Goal: Communication & Community: Answer question/provide support

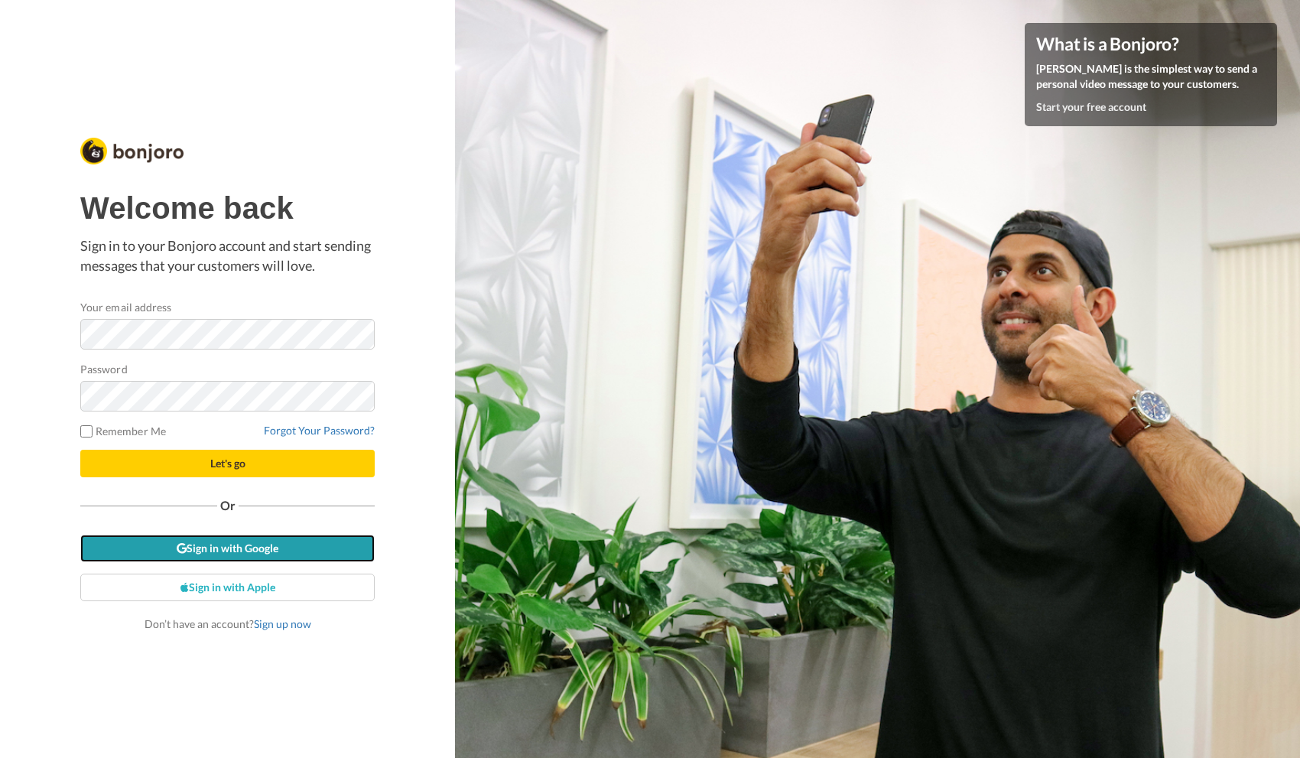
click at [258, 549] on link "Sign in with Google" at bounding box center [227, 549] width 294 height 28
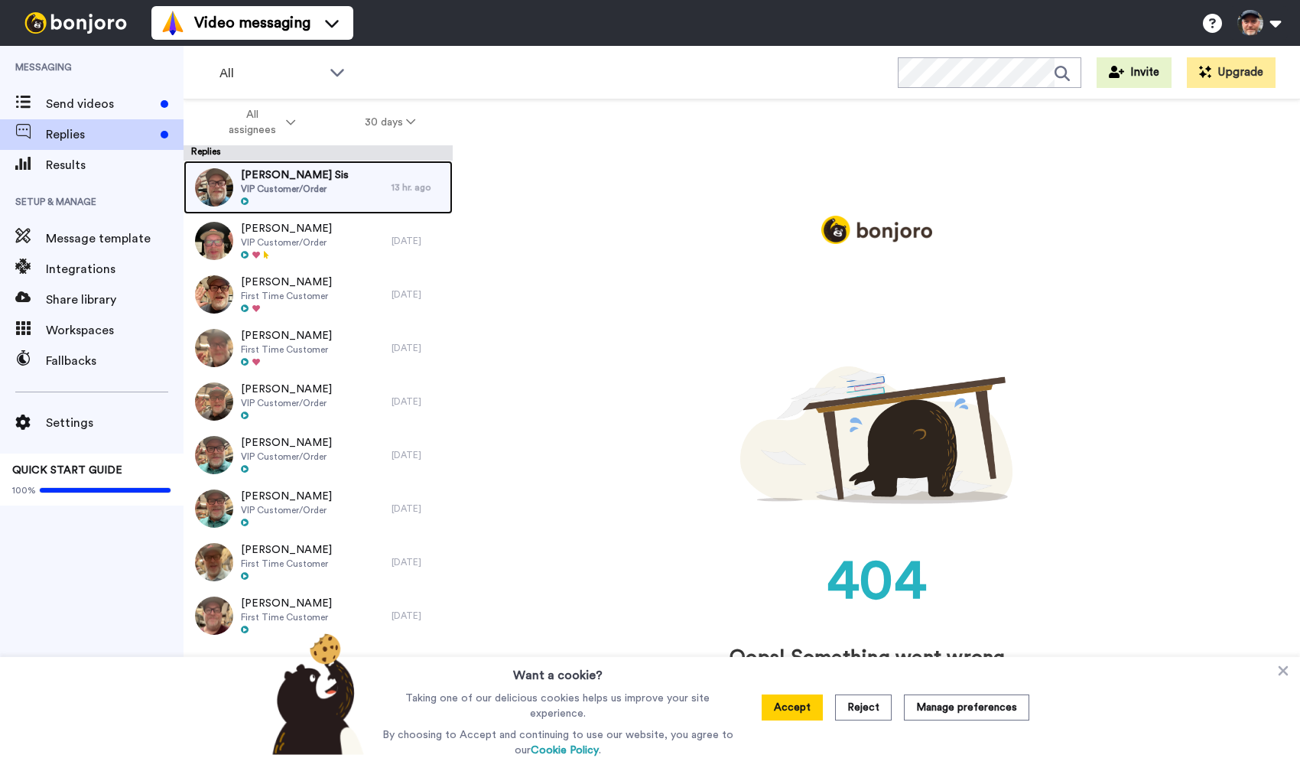
click at [286, 195] on div "Cori Sis VIP Customer/Order" at bounding box center [295, 187] width 108 height 40
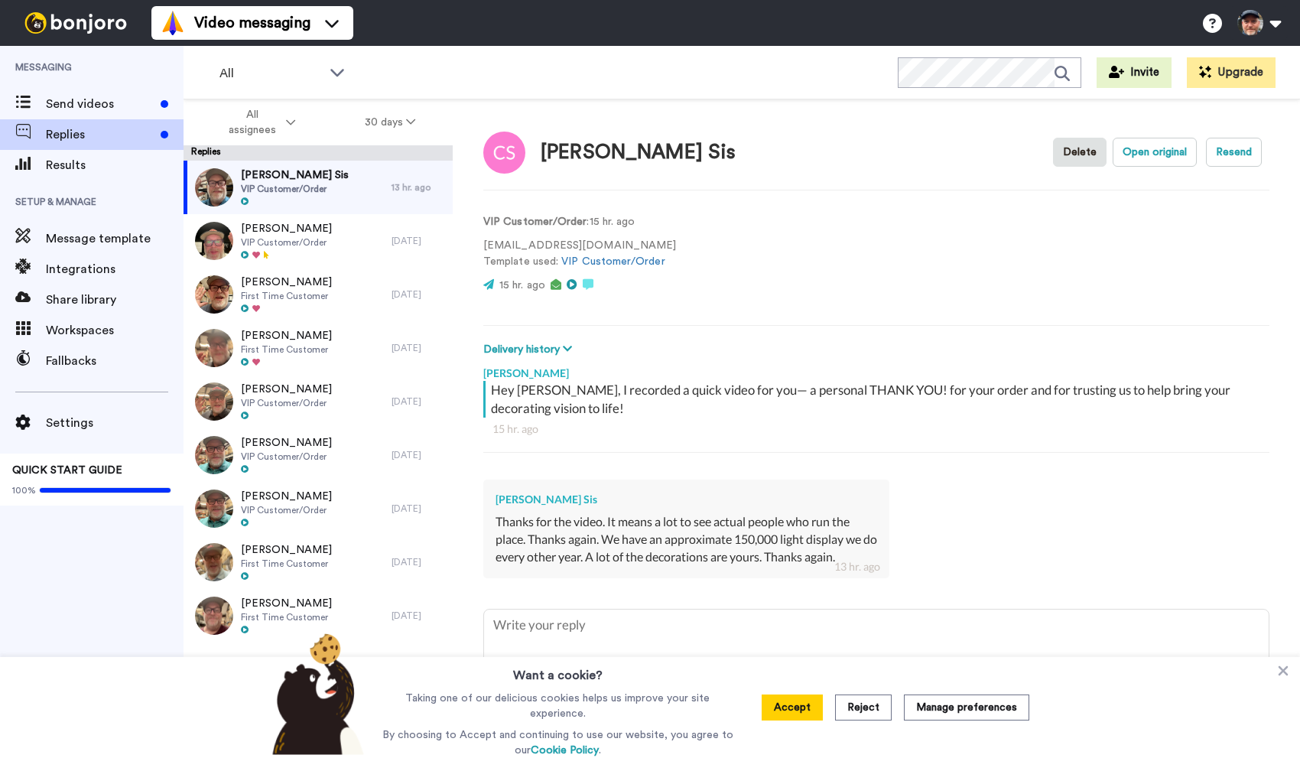
scroll to position [14, 0]
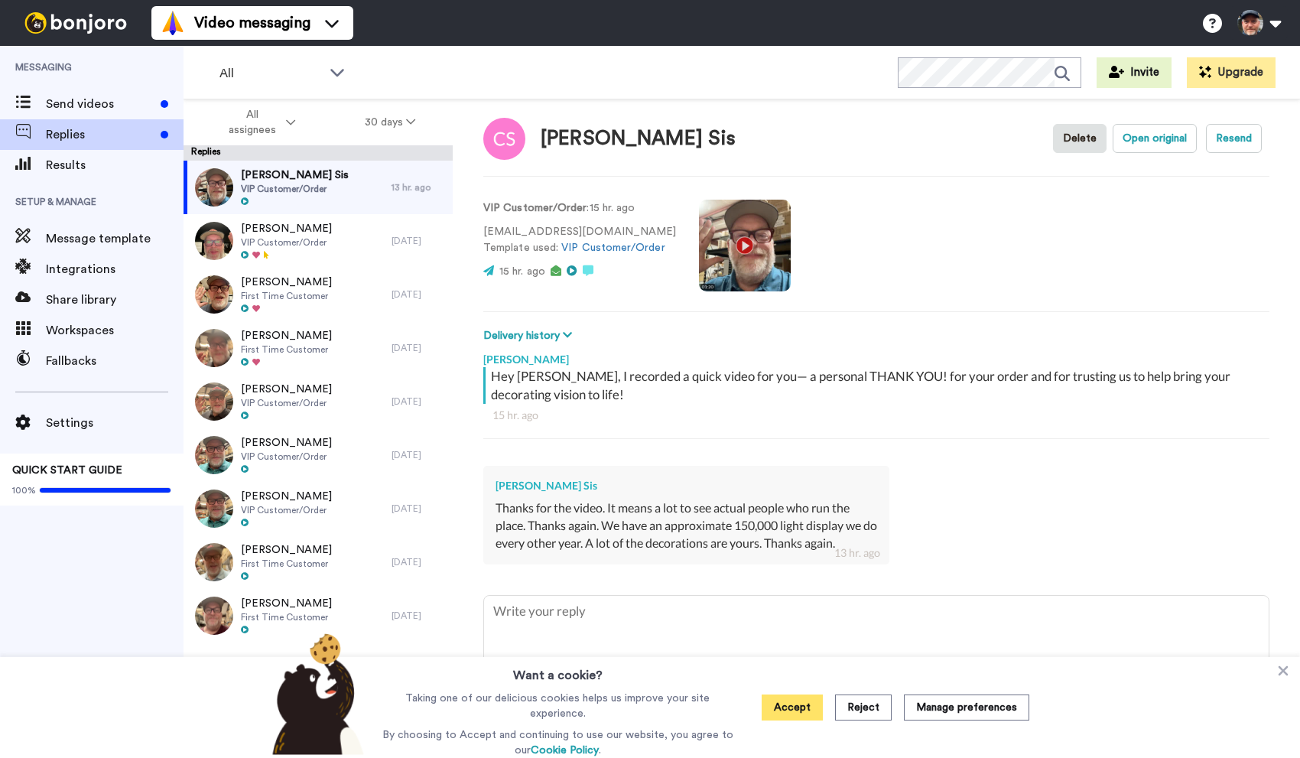
click at [814, 713] on button "Accept" at bounding box center [792, 707] width 61 height 26
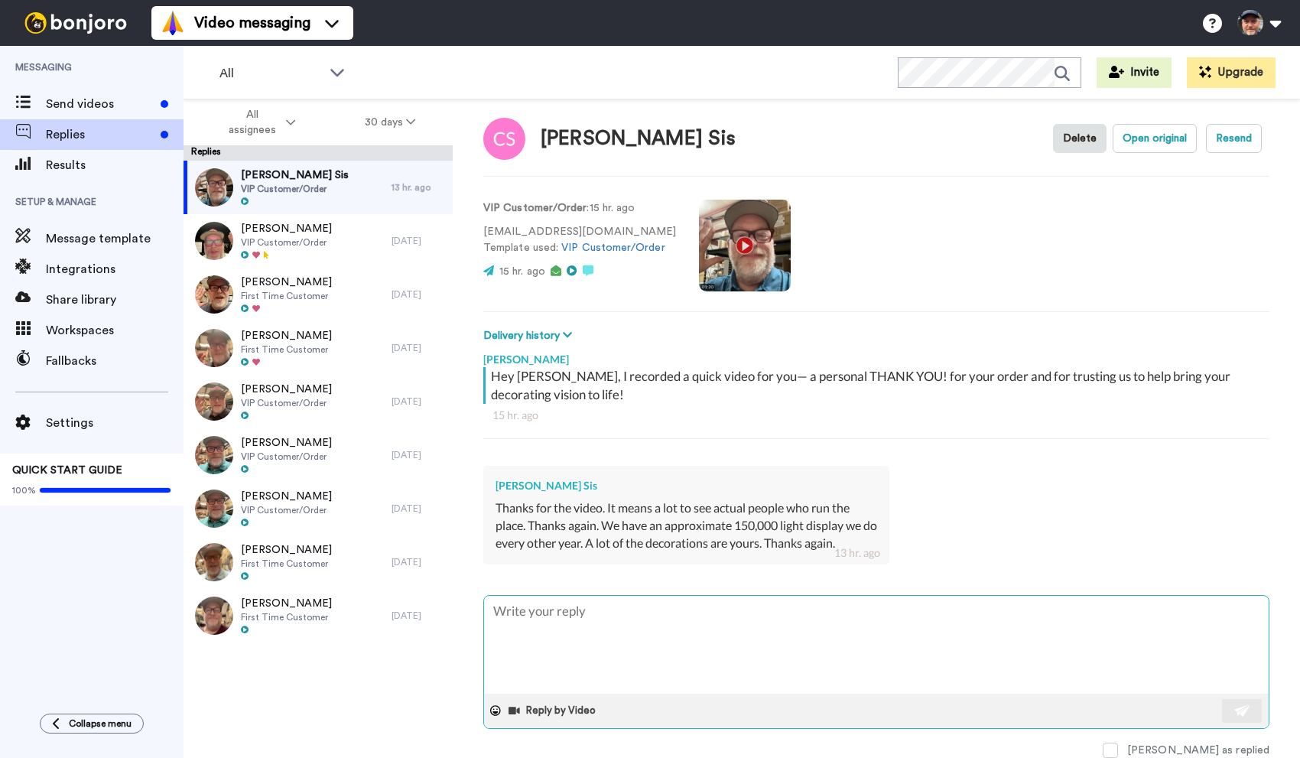
click at [770, 629] on textarea at bounding box center [876, 645] width 785 height 98
type textarea "x"
type textarea "H"
type textarea "x"
type textarea "He"
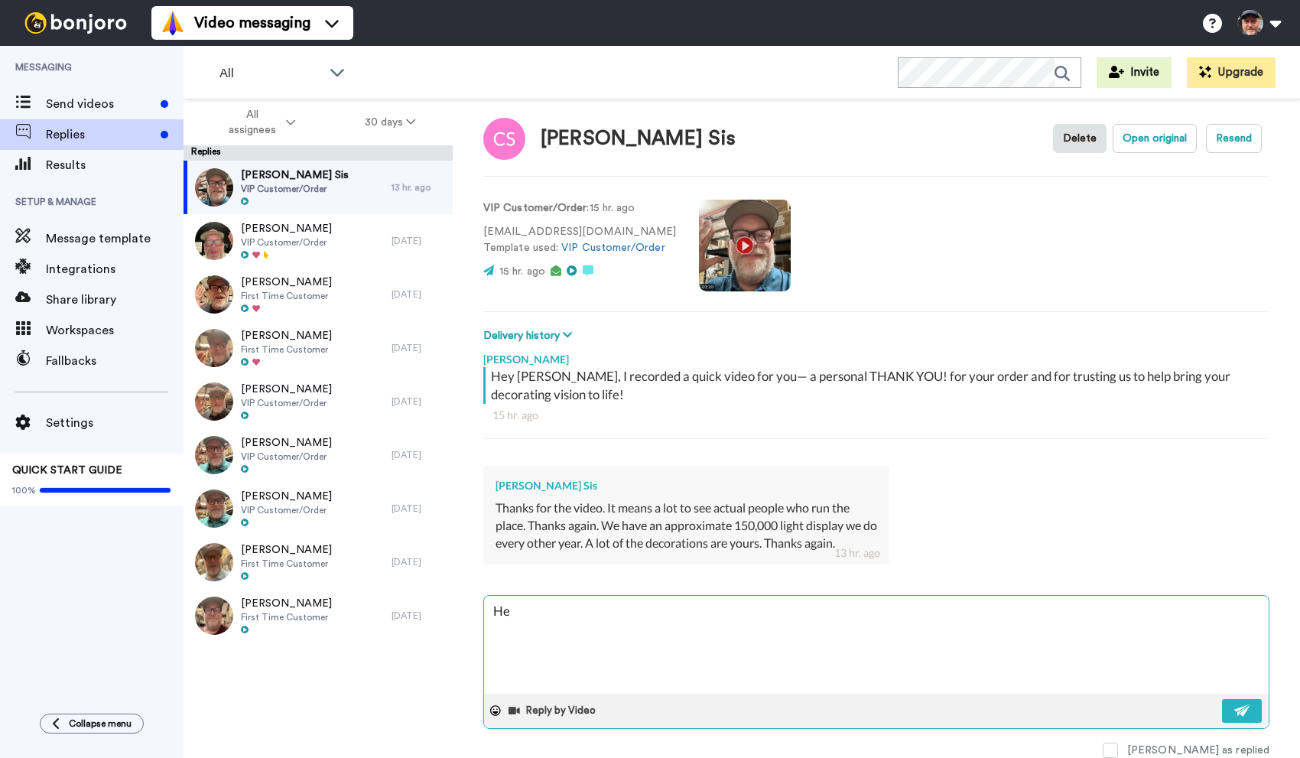
type textarea "x"
type textarea "Hey"
type textarea "x"
type textarea "Hey"
type textarea "x"
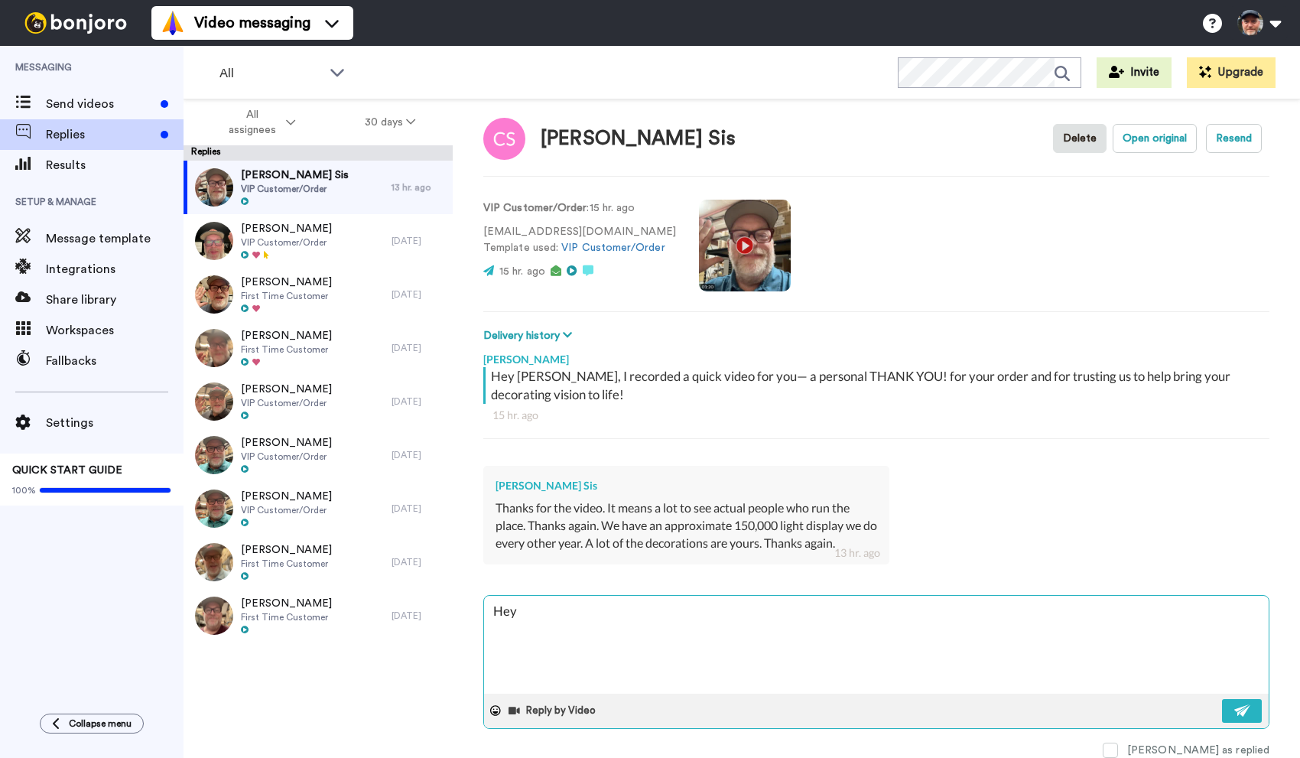
type textarea "Hey C"
type textarea "x"
type textarea "Hey Co"
type textarea "x"
type textarea "Hey Cor"
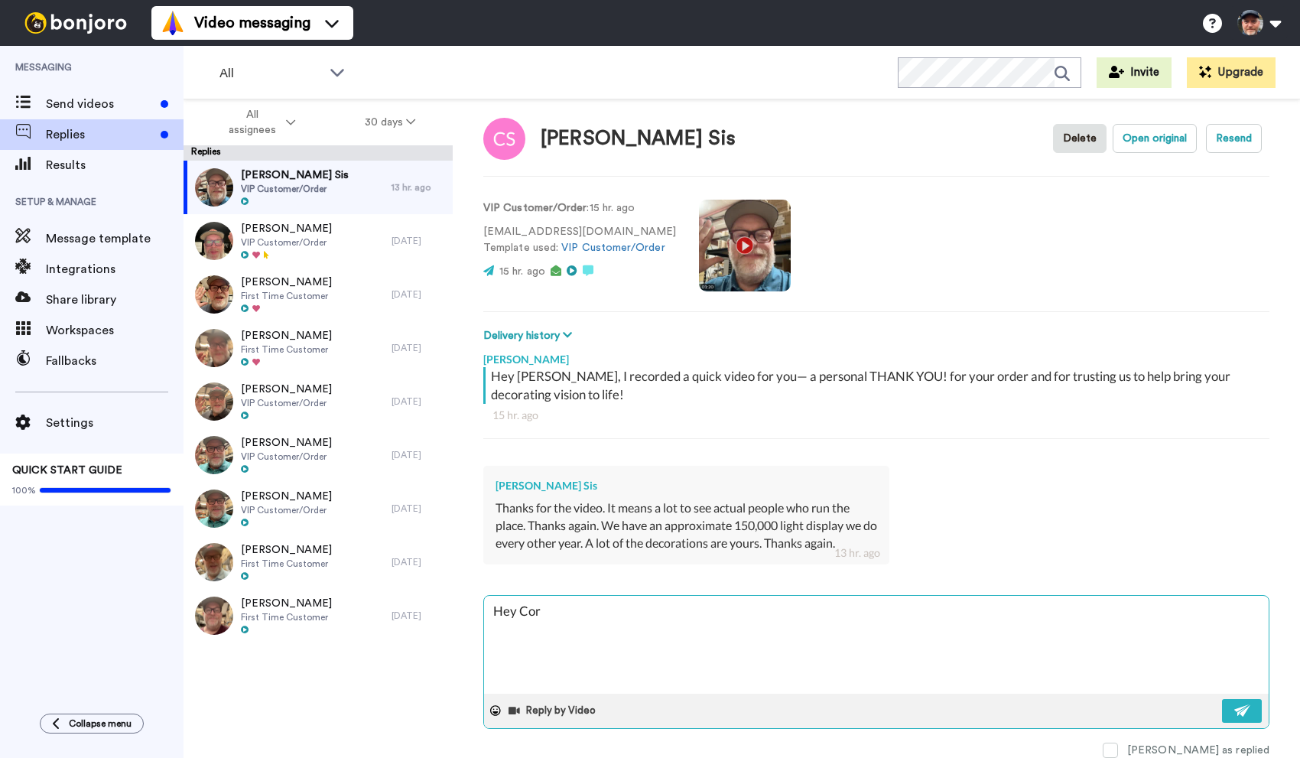
type textarea "x"
type textarea "Hey Cori"
type textarea "x"
type textarea "Hey Cori"
type textarea "x"
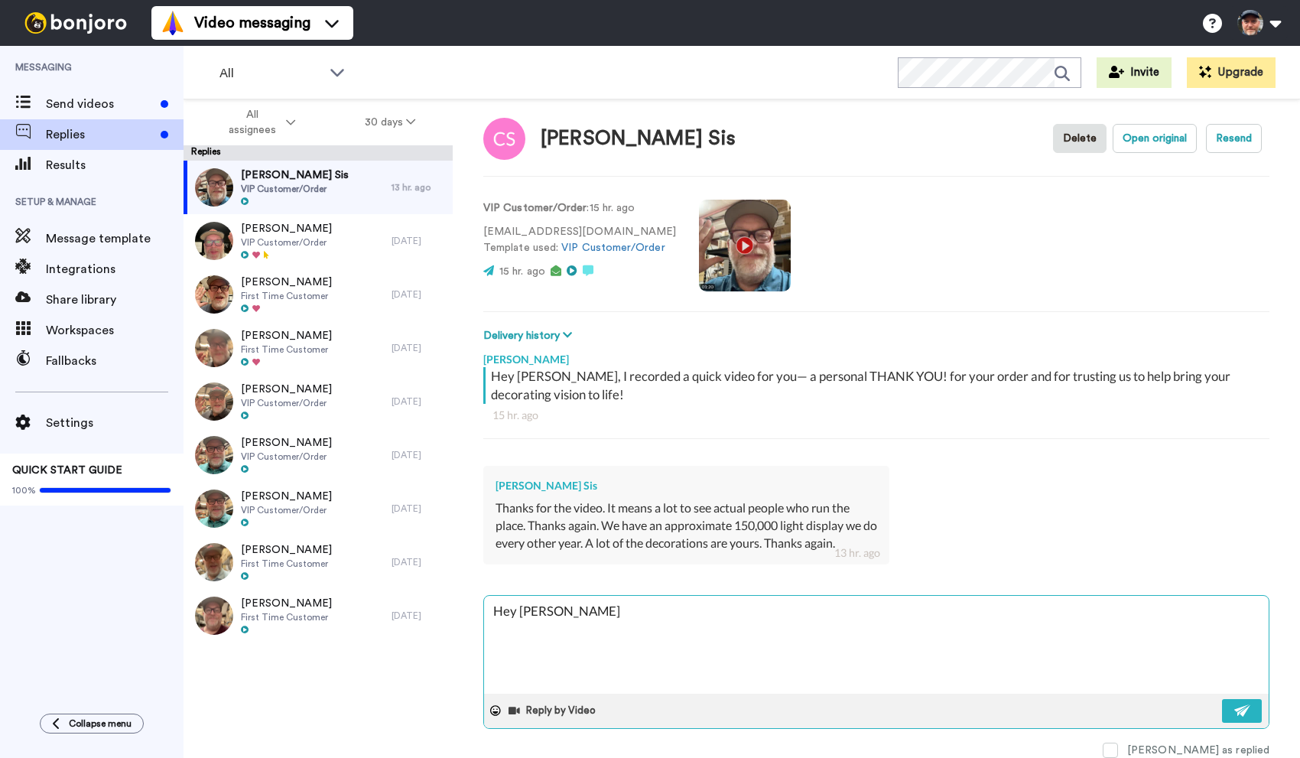
type textarea "Hey Cori -"
type textarea "x"
type textarea "Hey Cori -"
type textarea "x"
type textarea "Hey Cori - a"
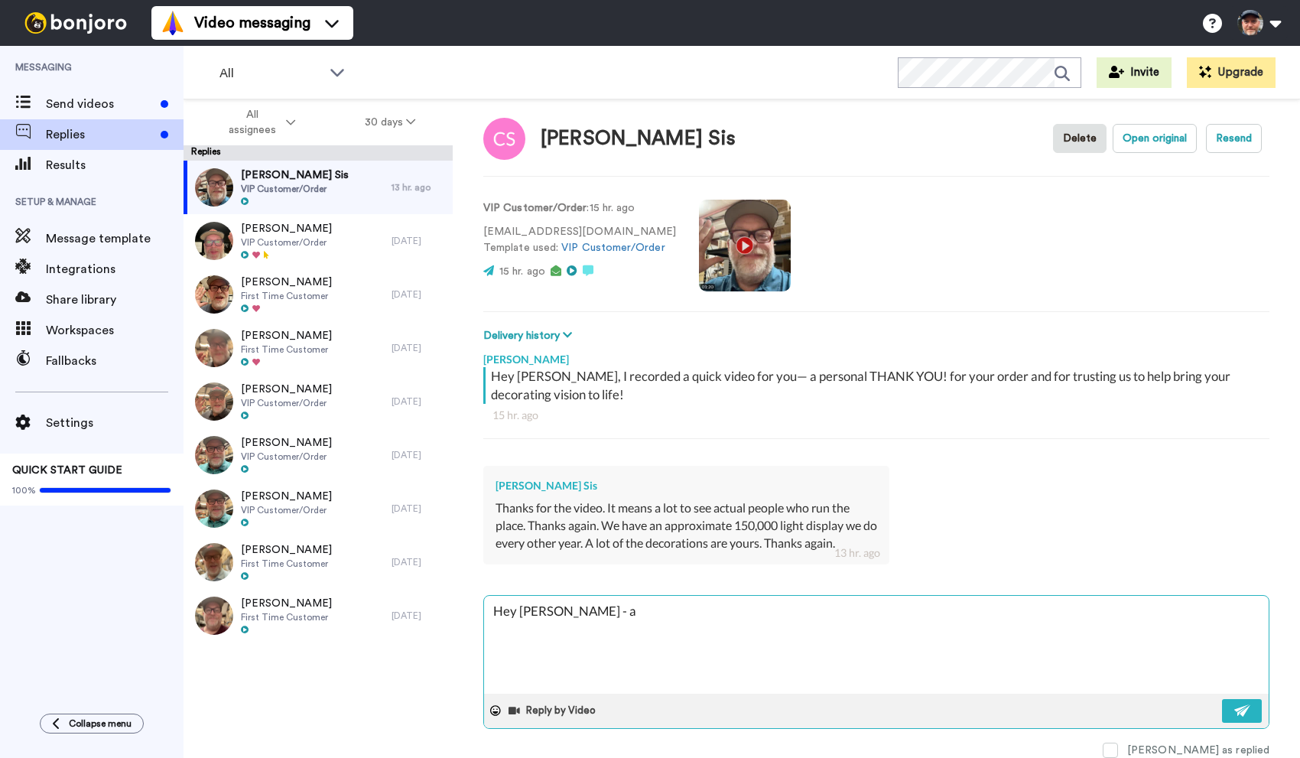
type textarea "x"
type textarea "Hey Cori - aw"
type textarea "x"
type textarea "Hey Cori - awe"
type textarea "x"
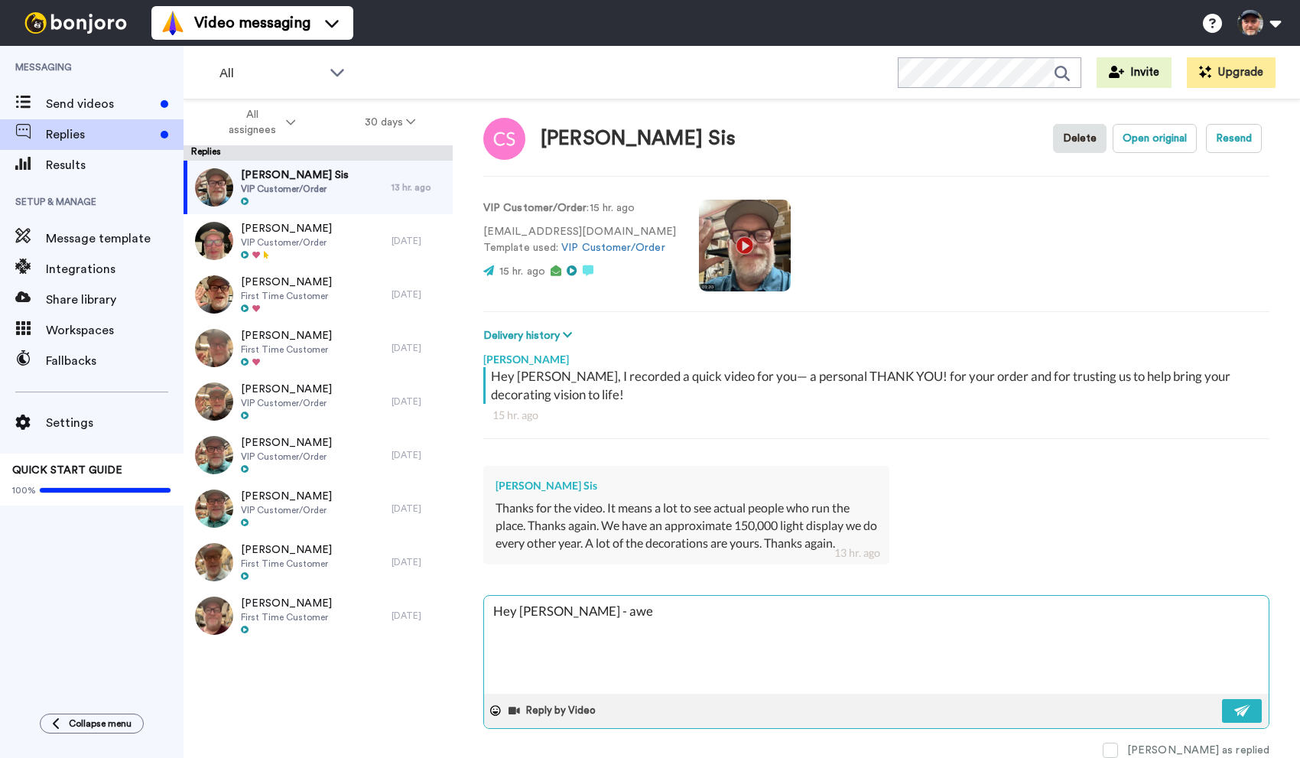
type textarea "Hey Cori - awes"
type textarea "x"
type textarea "Hey Cori - aweso"
type textarea "x"
type textarea "Hey Cori - awesom"
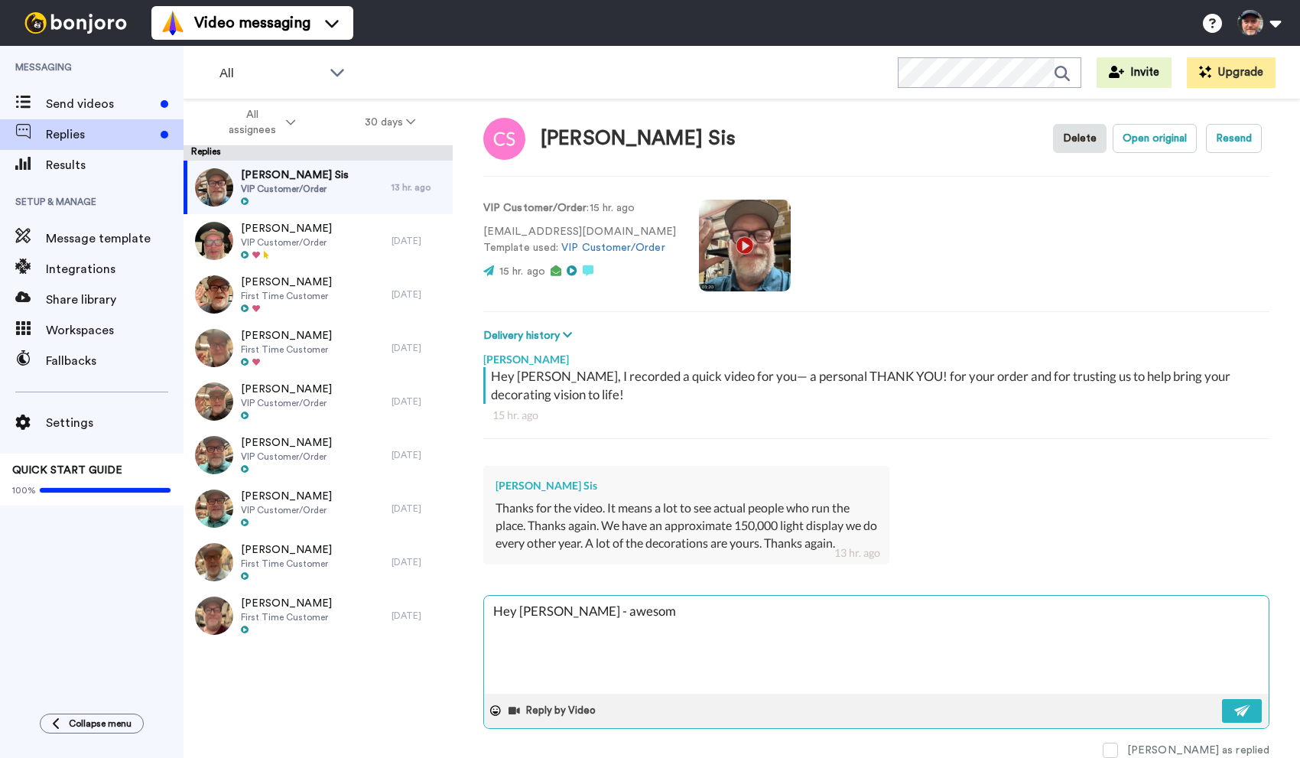
type textarea "x"
type textarea "Hey Cori - awesome"
type textarea "x"
type textarea "Hey Cori - awesome!"
type textarea "x"
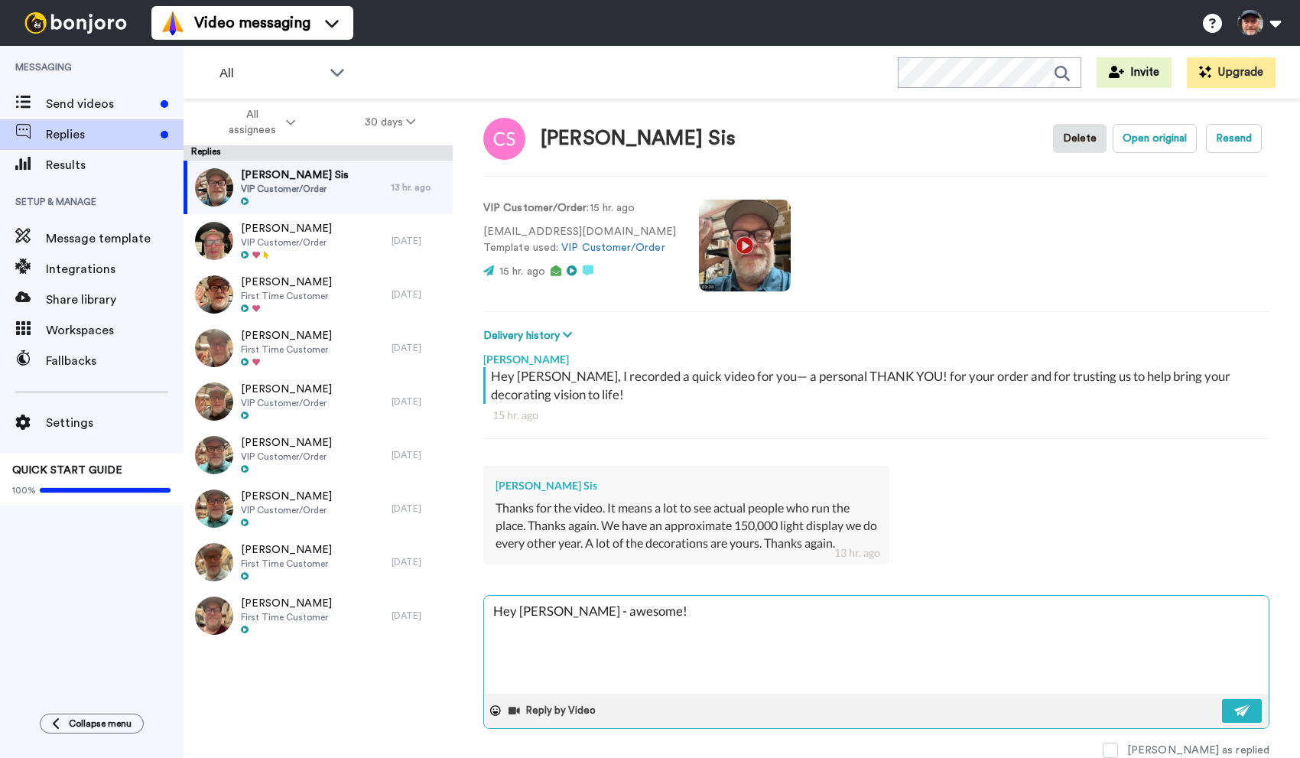
type textarea "Hey Cori - awesome!"
type textarea "x"
type textarea "Hey Cori - awesome! L"
type textarea "x"
type textarea "Hey Cori - awesome! Le"
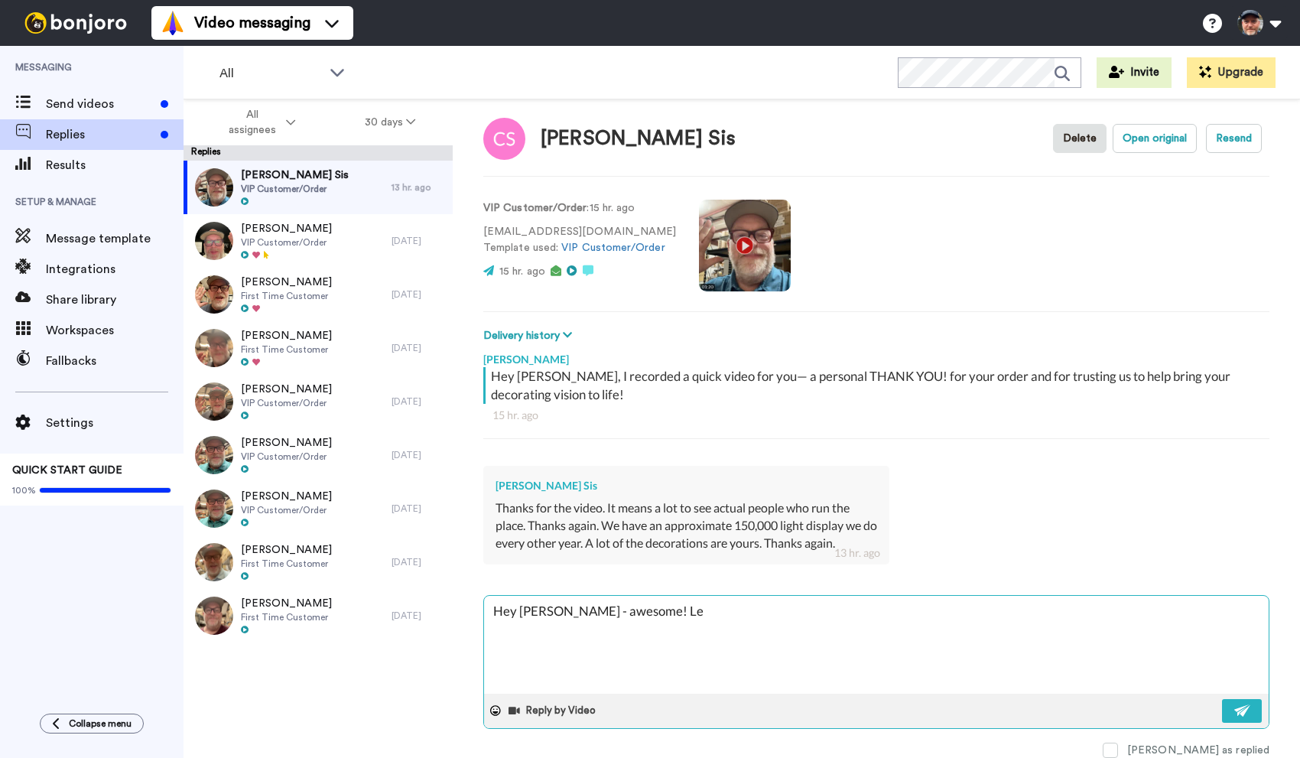
type textarea "x"
type textarea "Hey Cori - awesome! Let"
type textarea "x"
type textarea "Hey Cori - awesome! Let"
type textarea "x"
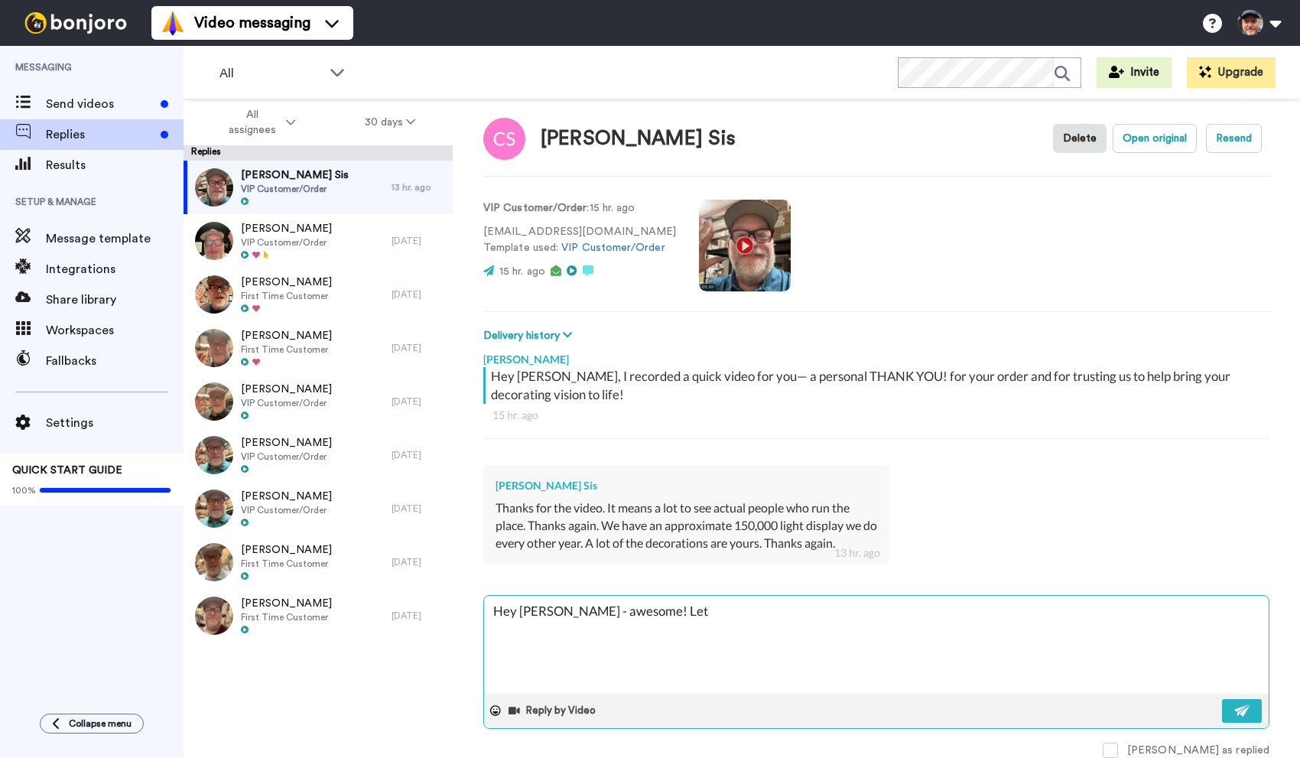
type textarea "Hey Cori - awesome! Let u"
type textarea "x"
type textarea "Hey Cori - awesome! Let us"
type textarea "x"
type textarea "Hey Cori - awesome! Let us"
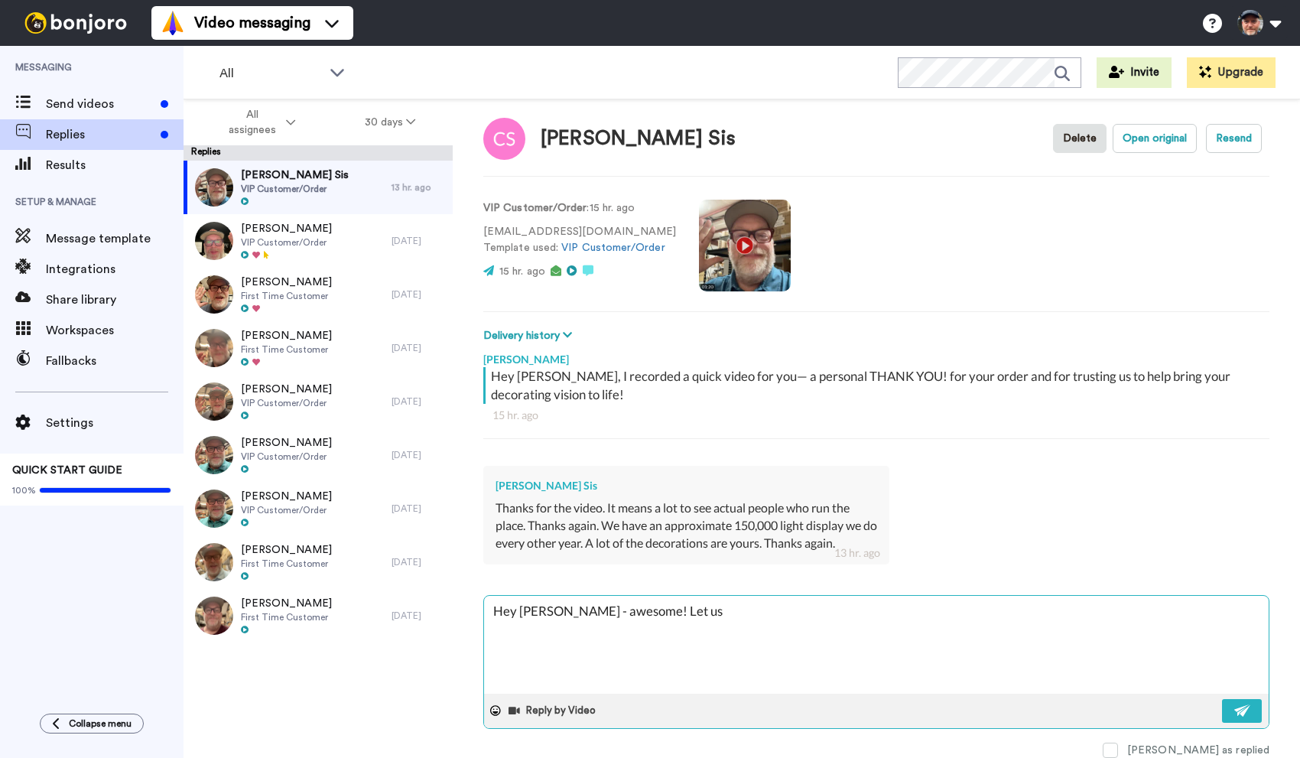
type textarea "x"
type textarea "Hey Cori - awesome! Let us k"
type textarea "x"
type textarea "Hey Cori - awesome! Let us kn"
type textarea "x"
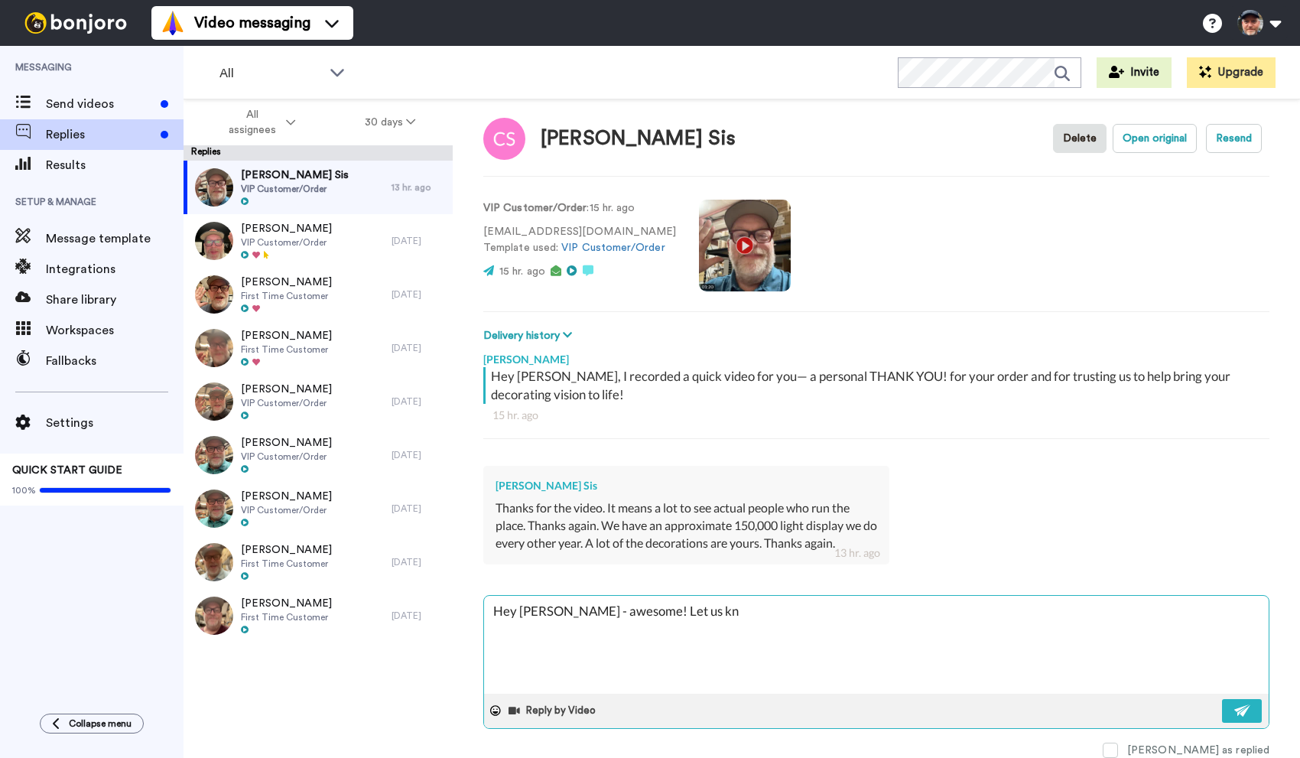
type textarea "Hey Cori - awesome! Let us kno"
type textarea "x"
type textarea "Hey Cori - awesome! Let us know"
type textarea "x"
type textarea "Hey Cori - awesome! Let us know"
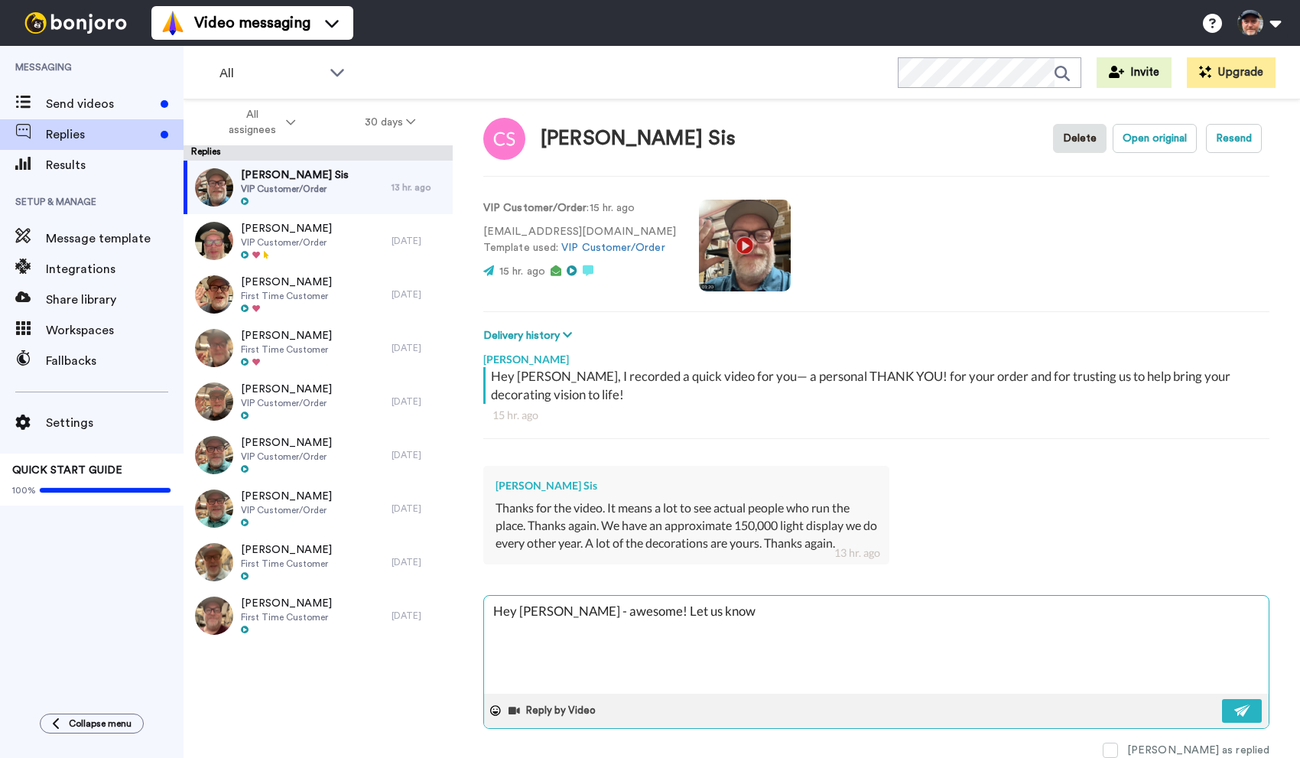
type textarea "x"
type textarea "Hey Cori - awesome! Let us know i"
type textarea "x"
type textarea "Hey Cori - awesome! Let us know if"
type textarea "x"
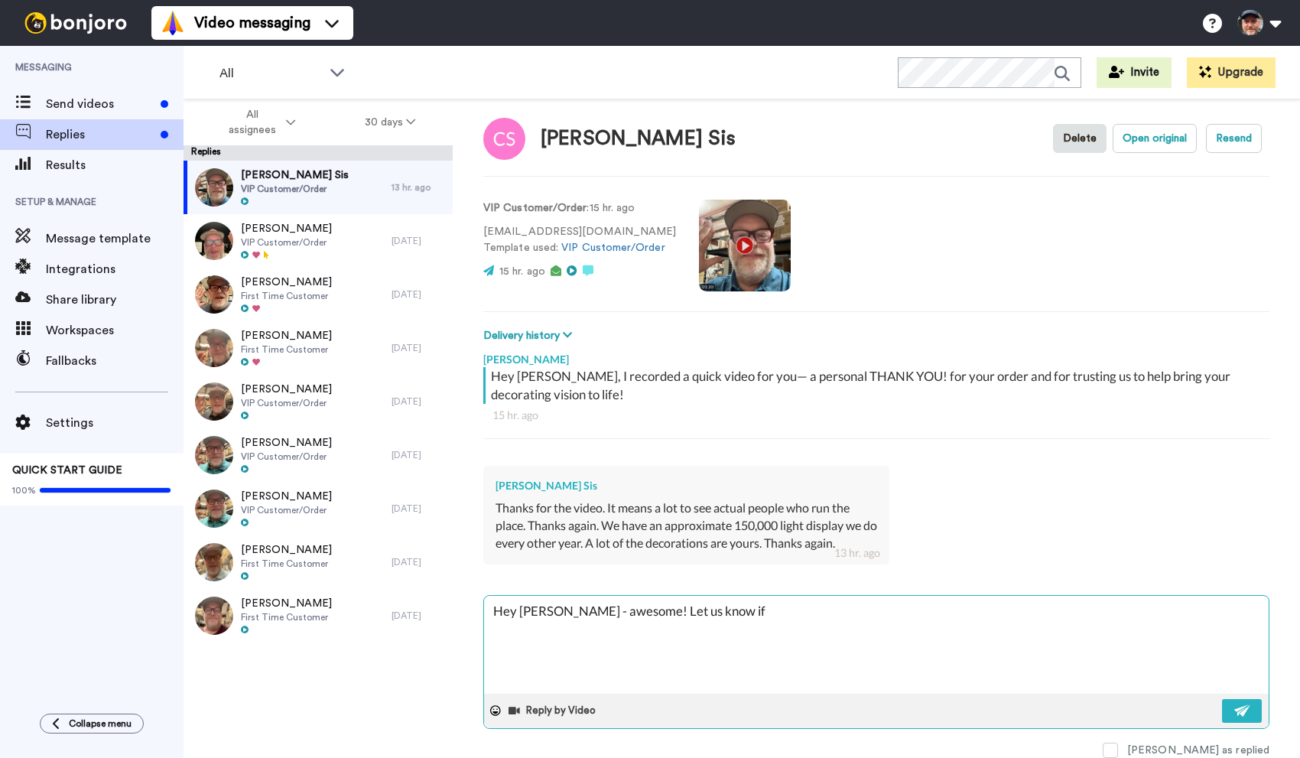
type textarea "Hey Cori - awesome! Let us know if"
type textarea "x"
type textarea "Hey Cori - awesome! Let us know if w"
type textarea "x"
type textarea "Hey Cori - awesome! Let us know if we"
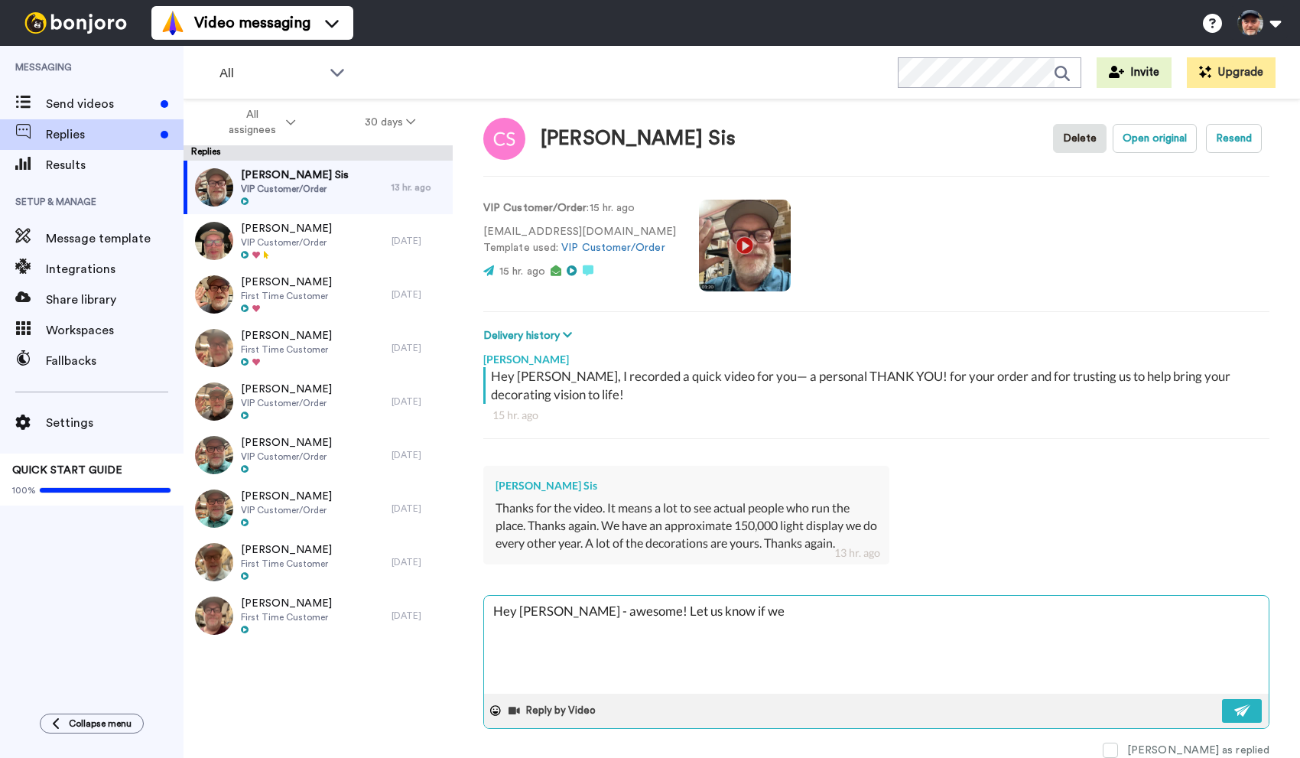
type textarea "x"
type textarea "Hey Cori - awesome! Let us know if we"
type textarea "x"
type textarea "Hey Cori - awesome! Let us know if we c"
type textarea "x"
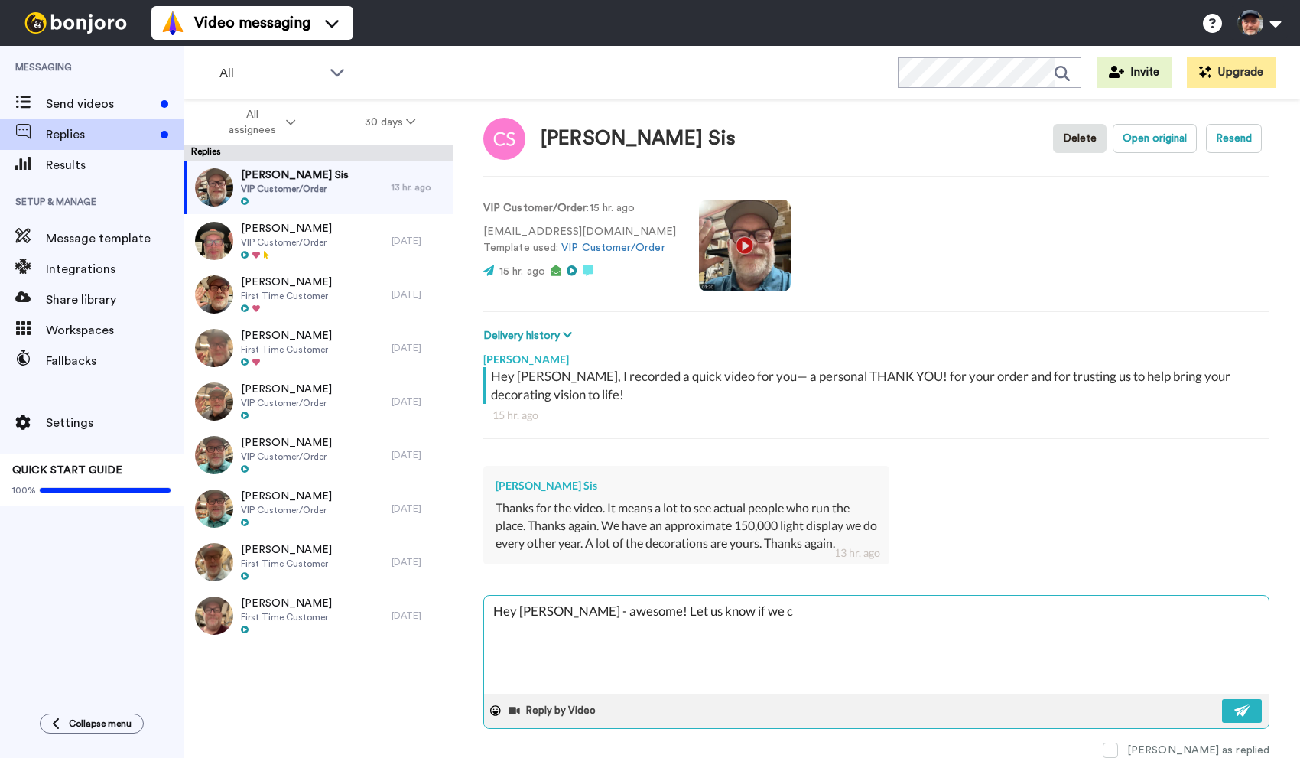
type textarea "Hey Cori - awesome! Let us know if we ca"
type textarea "x"
type textarea "Hey Cori - awesome! Let us know if we can"
type textarea "x"
type textarea "Hey Cori - awesome! Let us know if we can"
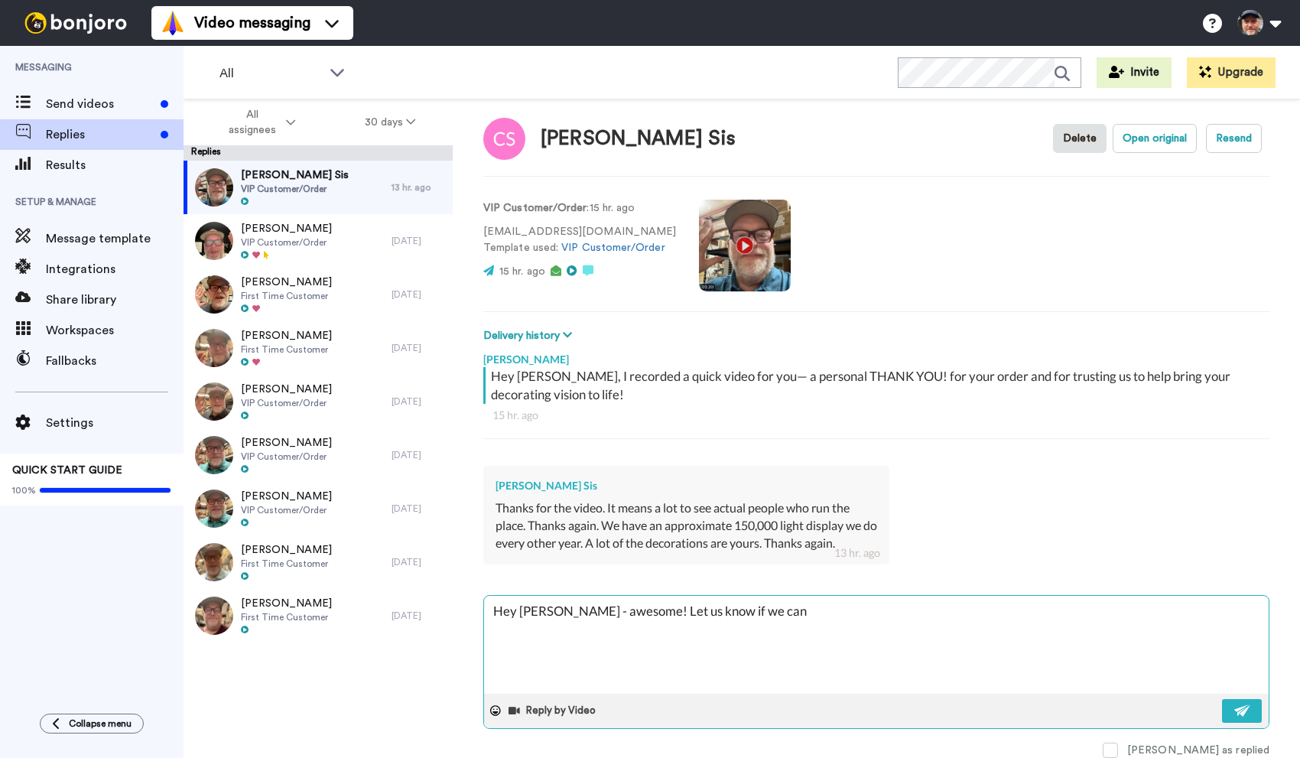
type textarea "x"
type textarea "Hey Cori - awesome! Let us know if we can h"
type textarea "x"
type textarea "Hey Cori - awesome! Let us know if we can he"
type textarea "x"
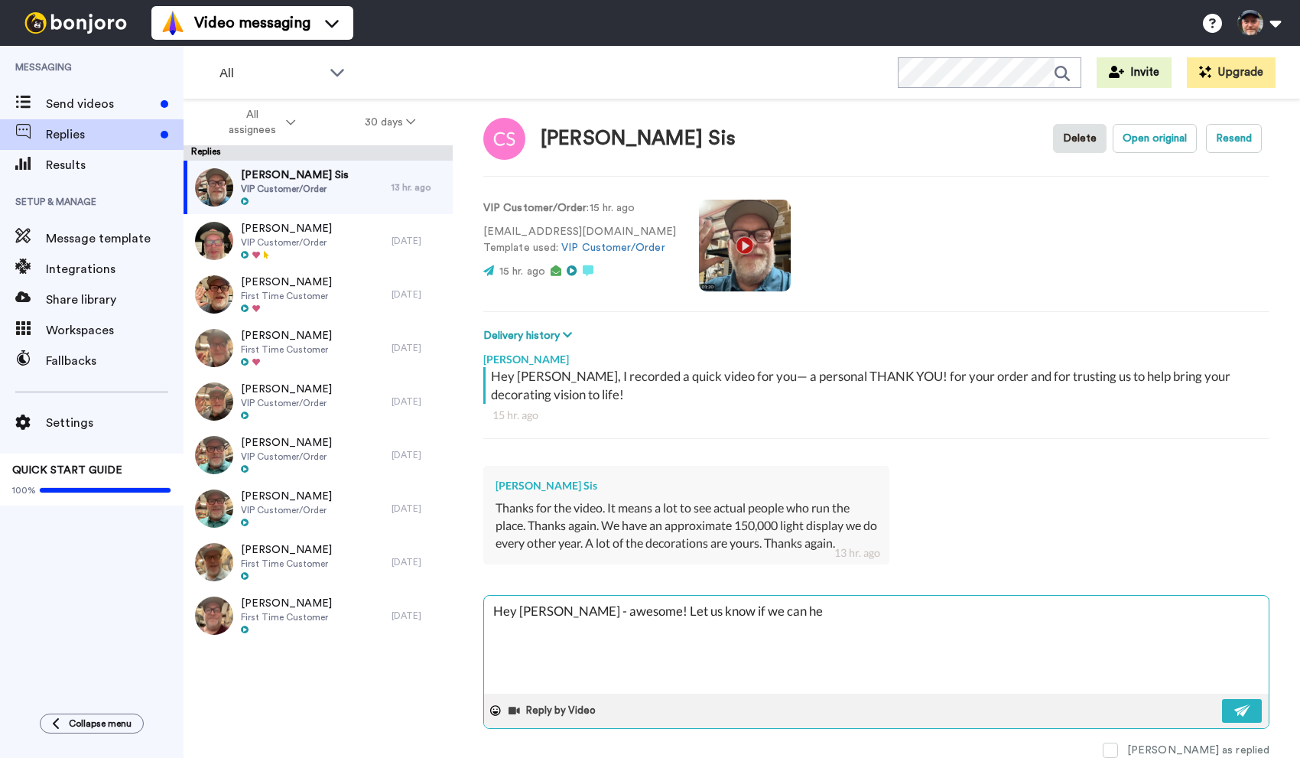
type textarea "Hey Cori - awesome! Let us know if we can hel"
type textarea "x"
type textarea "Hey Cori - awesome! Let us know if we can help"
type textarea "x"
type textarea "Hey Cori - awesome! Let us know if we can help"
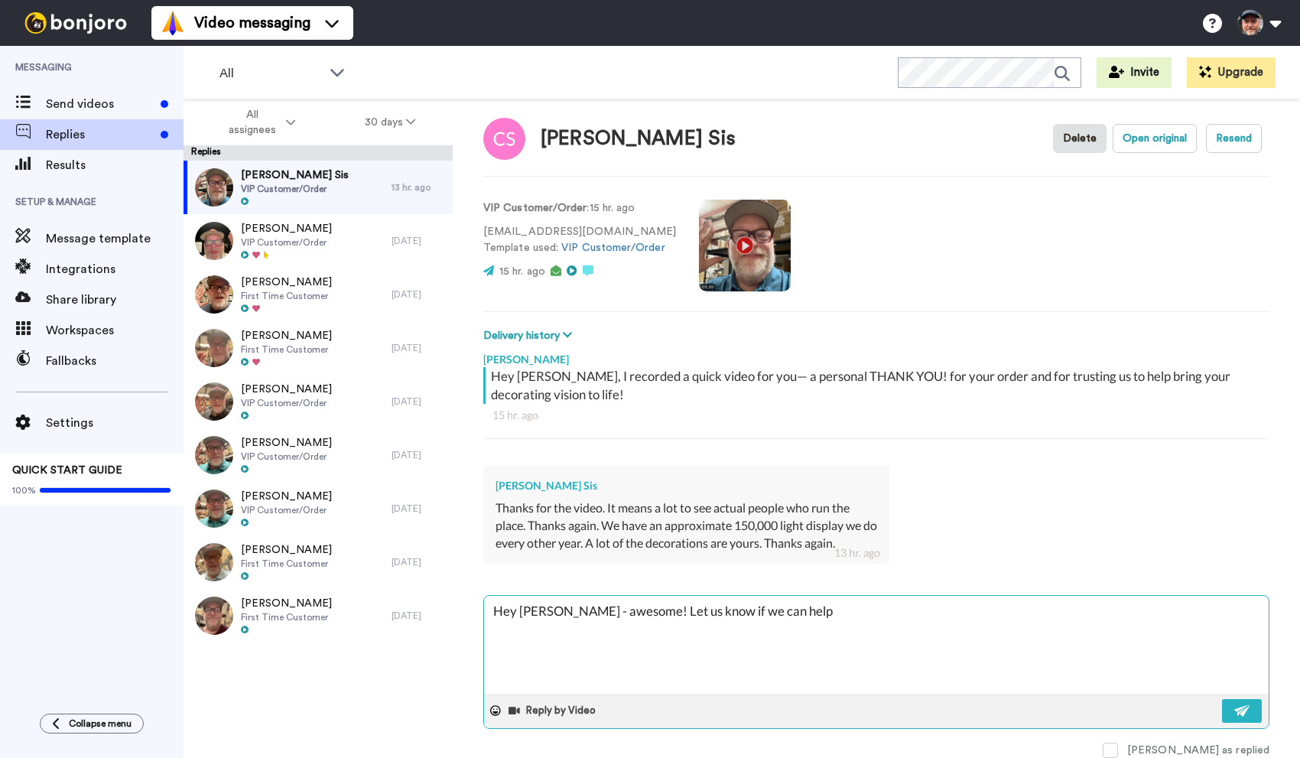
type textarea "x"
type textarea "Hey Cori - awesome! Let us know if we can help w"
type textarea "x"
type textarea "Hey Cori - awesome! Let us know if we can help wi"
type textarea "x"
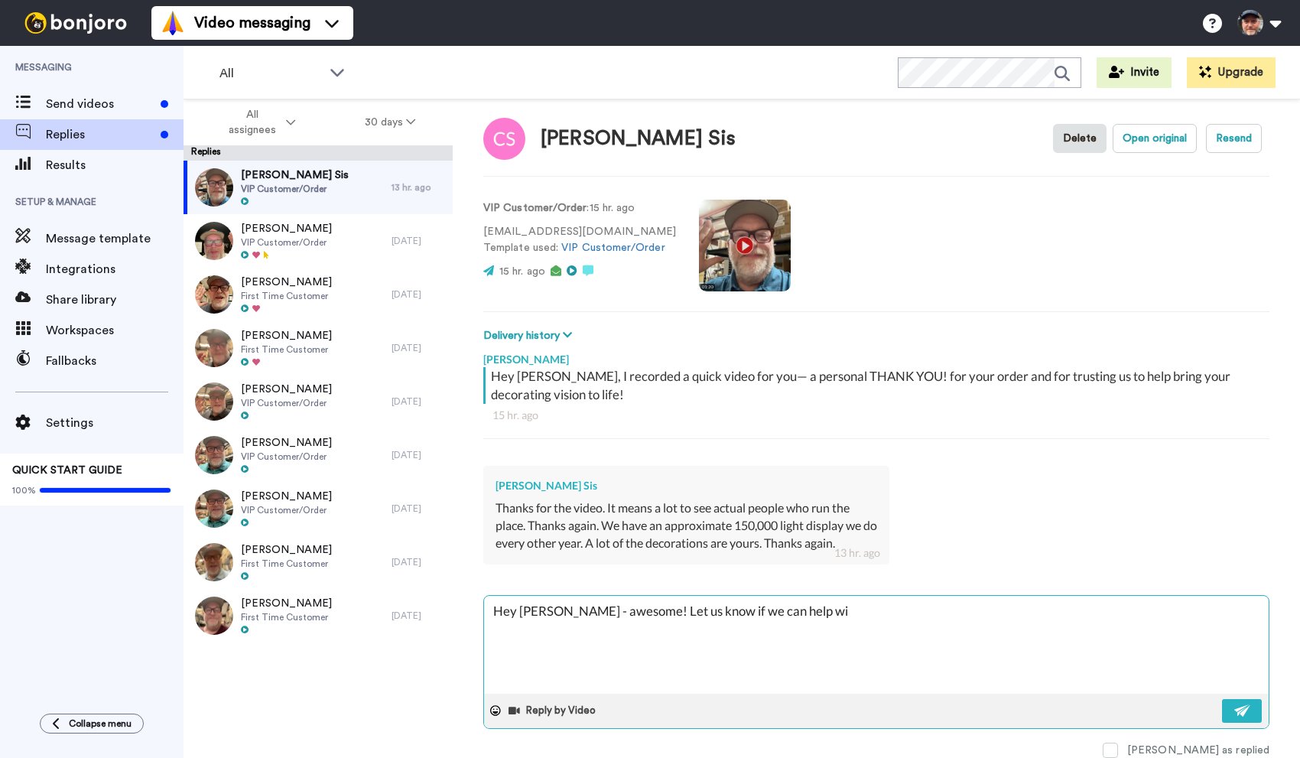
type textarea "Hey Cori - awesome! Let us know if we can help wit"
type textarea "x"
type textarea "Hey Cori - awesome! Let us know if we can help with"
type textarea "x"
type textarea "Hey Cori - awesome! Let us know if we can help with a"
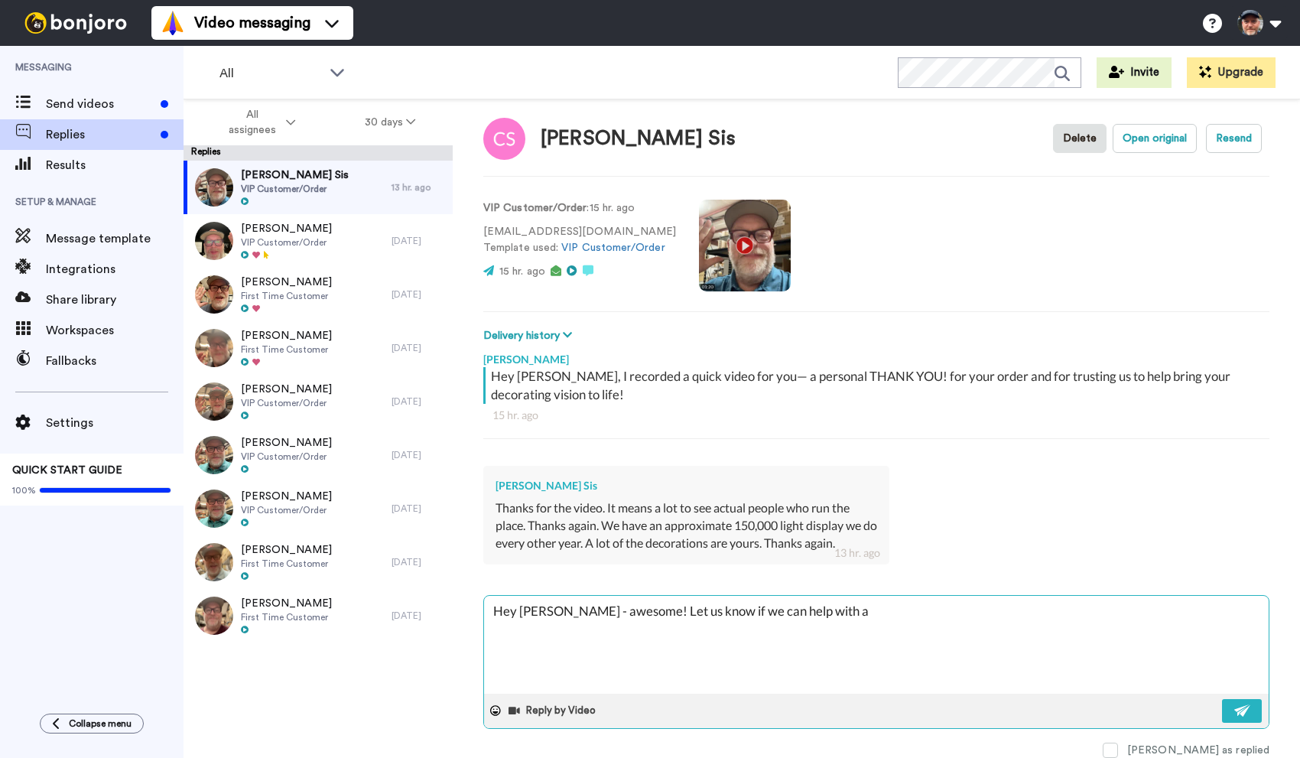
type textarea "x"
type textarea "Hey Cori - awesome! Let us know if we can help with an"
type textarea "x"
type textarea "Hey Cori - awesome! Let us know if we can help with any"
type textarea "x"
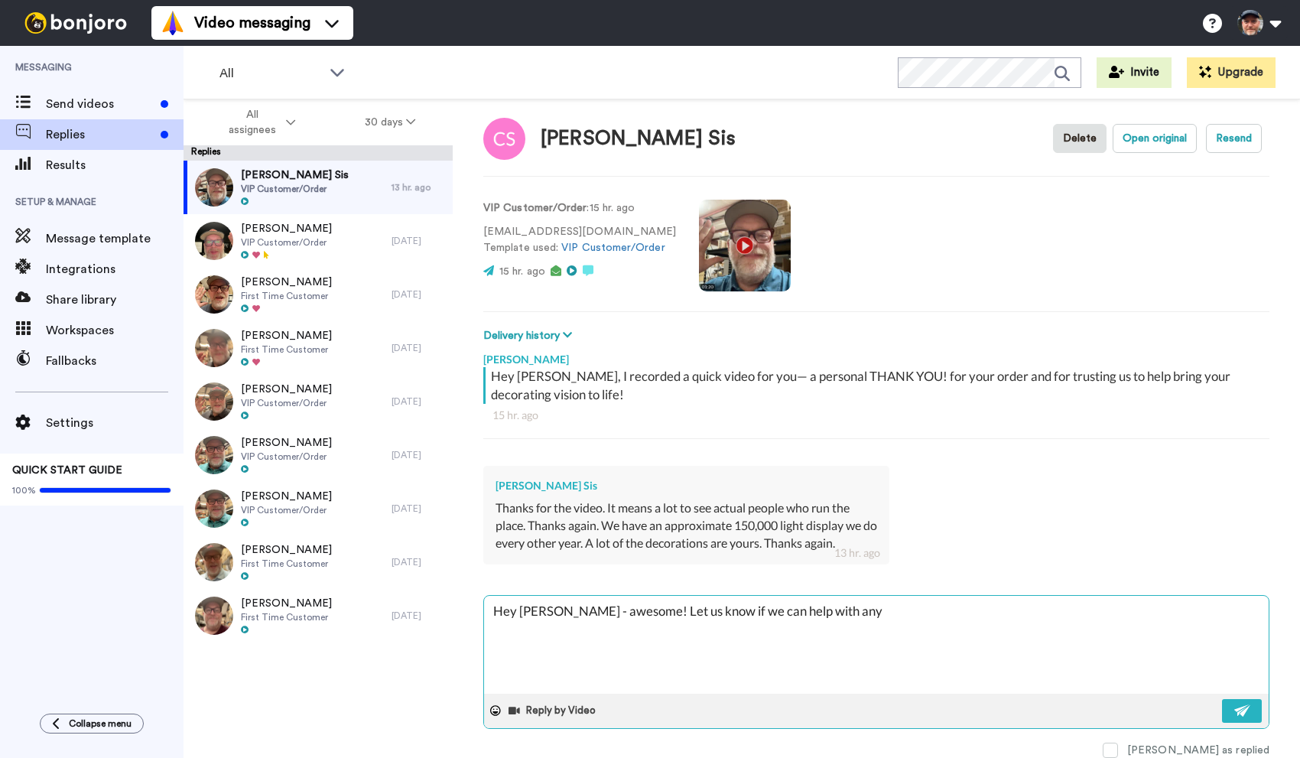
type textarea "Hey Cori - awesome! Let us know if we can help with anyt"
type textarea "x"
type textarea "Hey Cori - awesome! Let us know if we can help with anyth"
type textarea "x"
type textarea "Hey Cori - awesome! Let us know if we can help with anythi"
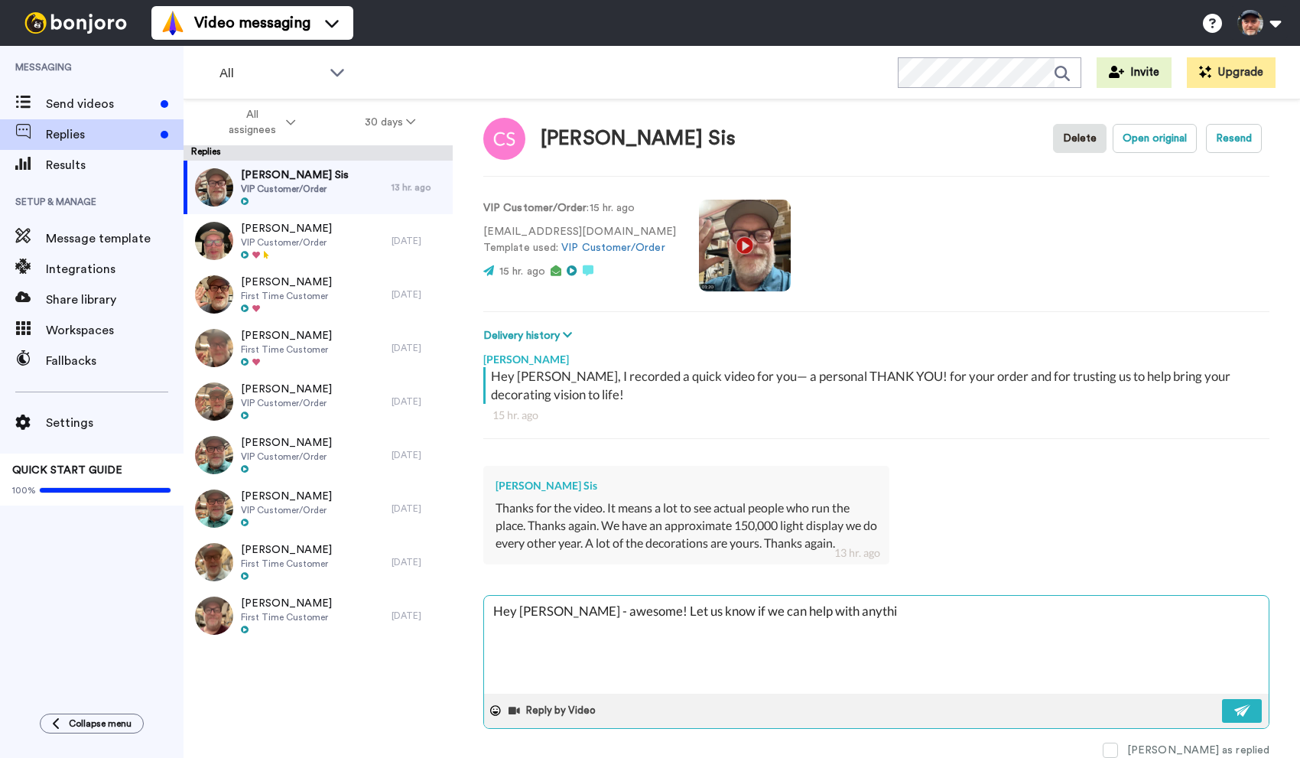
type textarea "x"
type textarea "Hey Cori - awesome! Let us know if we can help with anythin"
type textarea "x"
type textarea "Hey Cori - awesome! Let us know if we can help with anything"
type textarea "x"
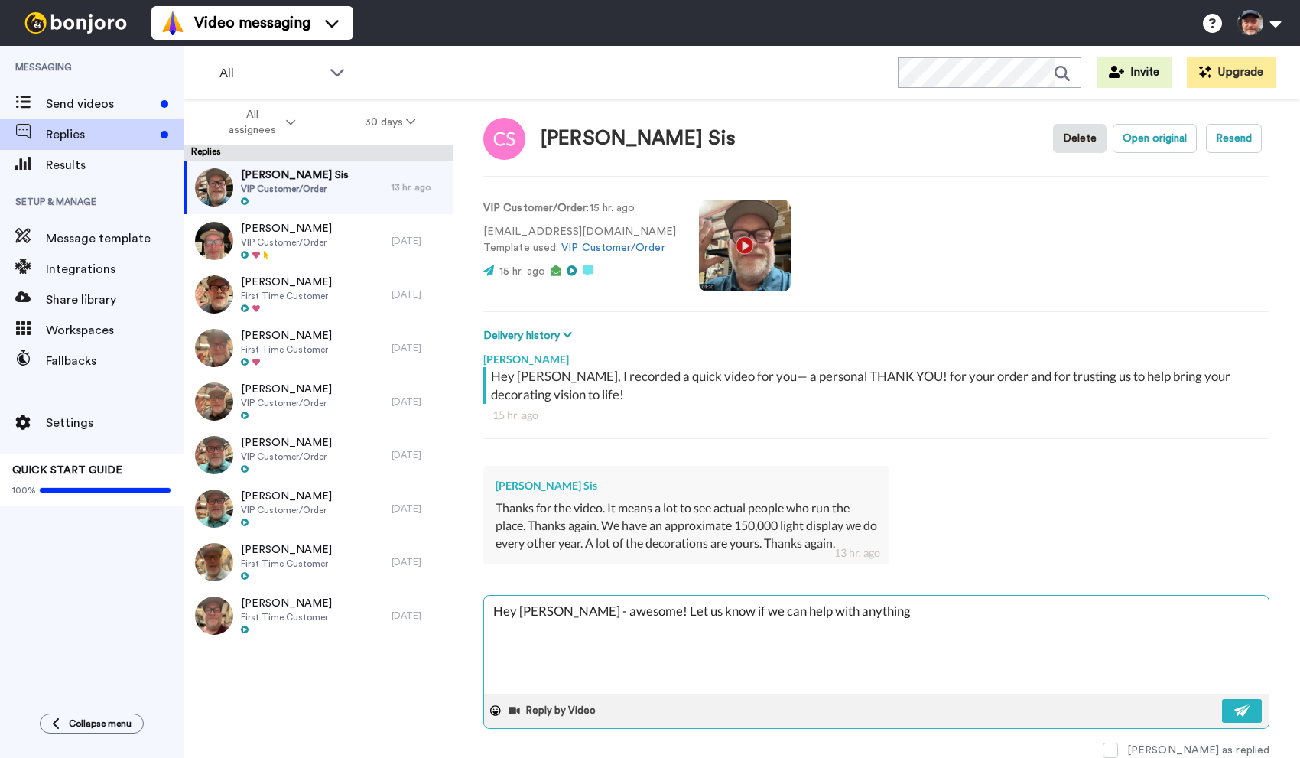
type textarea "Hey Cori - awesome! Let us know if we can help with anything"
type textarea "x"
type textarea "Hey Cori - awesome! Let us know if we can help with anything -"
type textarea "x"
type textarea "Hey Cori - awesome! Let us know if we can help with anything -"
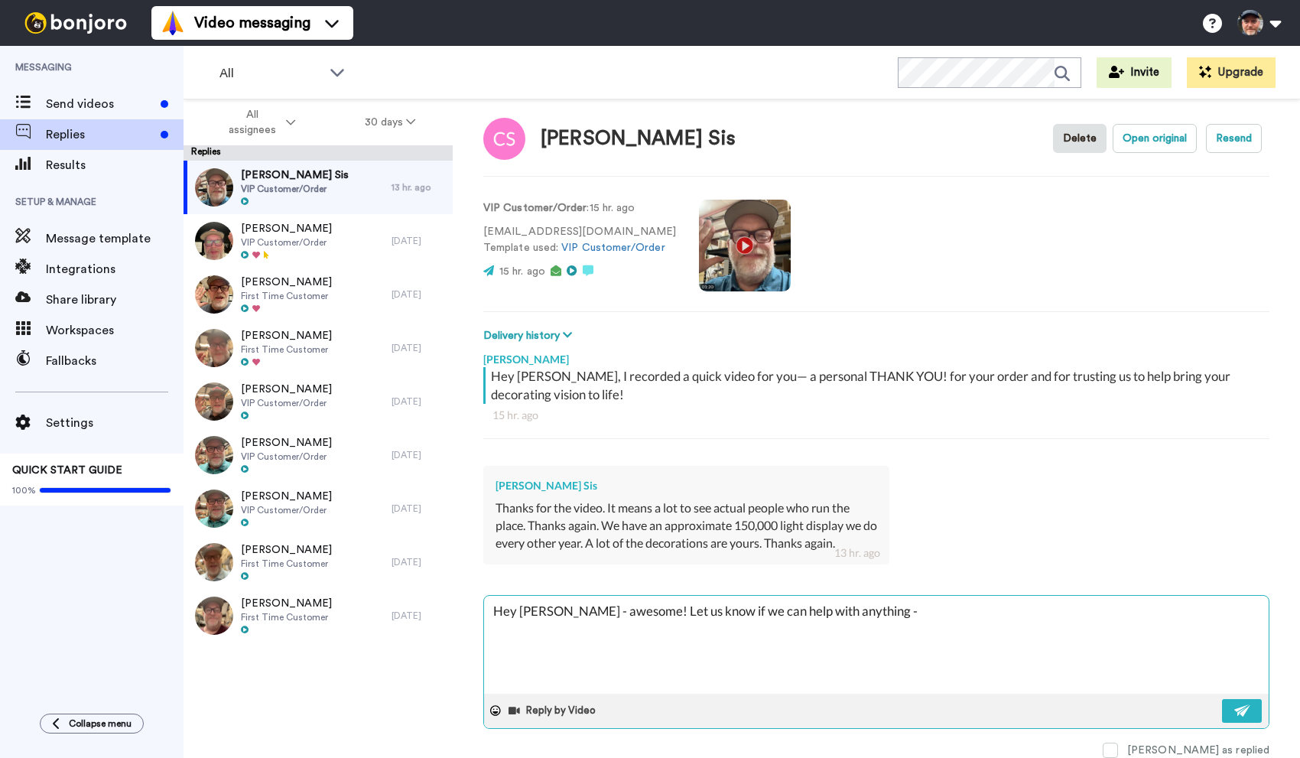
type textarea "x"
type textarea "Hey Cori - awesome! Let us know if we can help with anything - a"
type textarea "x"
type textarea "Hey Cori - awesome! Let us know if we can help with anything - an"
type textarea "x"
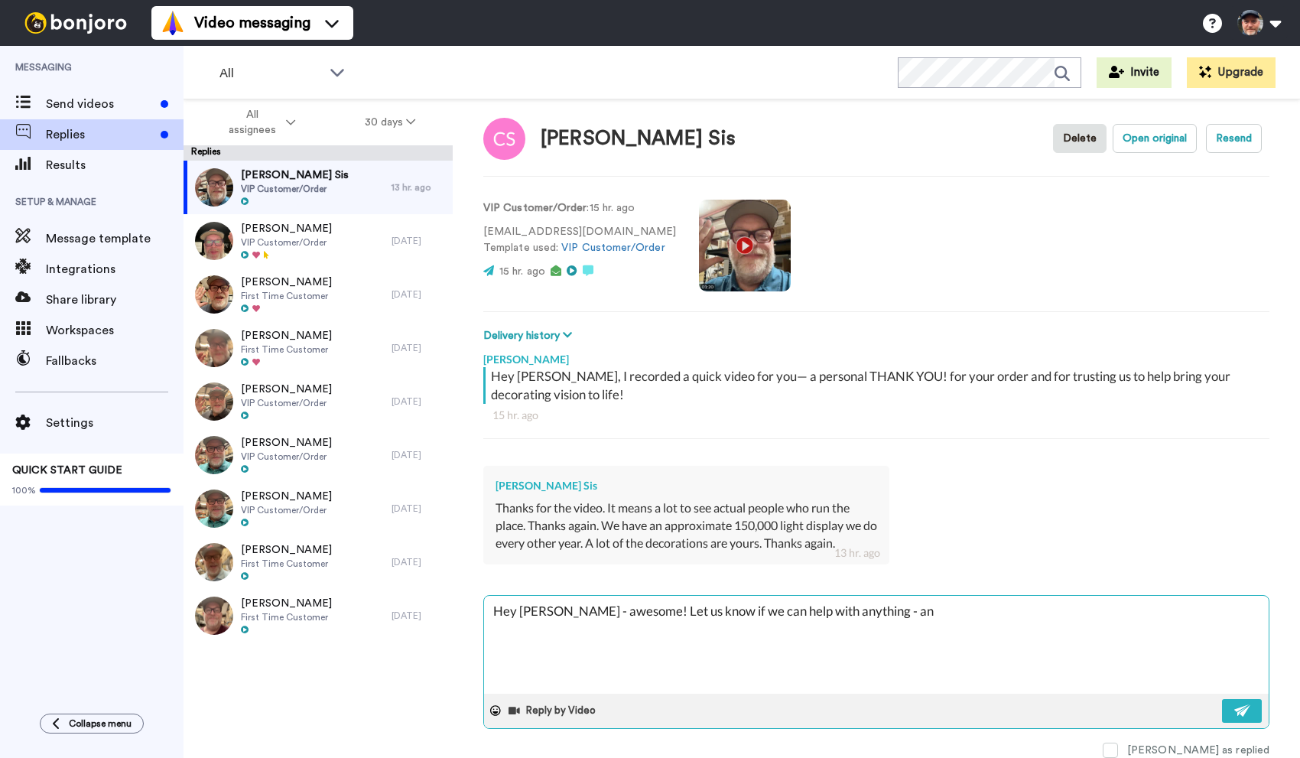
type textarea "Hey Cori - awesome! Let us know if we can help with anything - and"
type textarea "x"
type textarea "Hey Cori - awesome! Let us know if we can help with anything - and"
type textarea "x"
type textarea "Hey Cori - awesome! Let us know if we can help with anything - and ha"
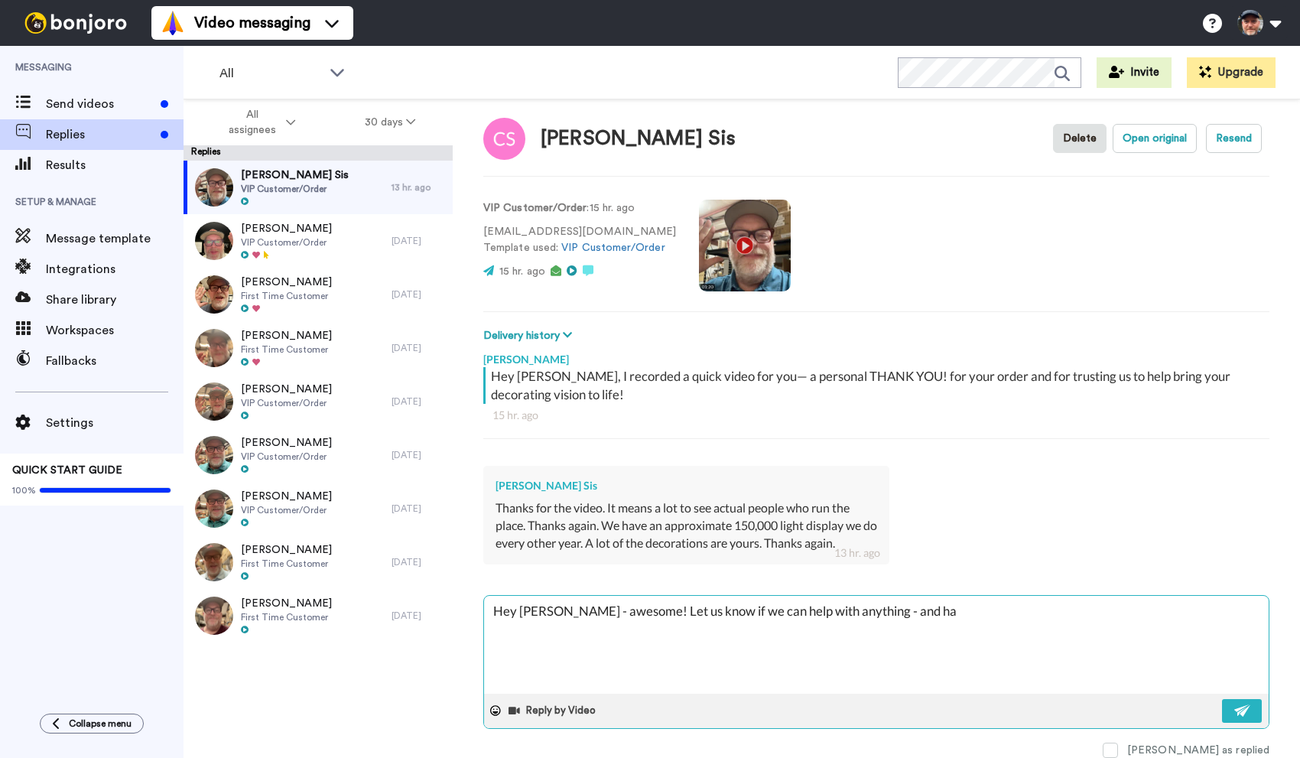
type textarea "x"
type textarea "Hey Cori - awesome! Let us know if we can help with anything - and hav"
type textarea "x"
type textarea "Hey Cori - awesome! Let us know if we can help with anything - and have"
type textarea "x"
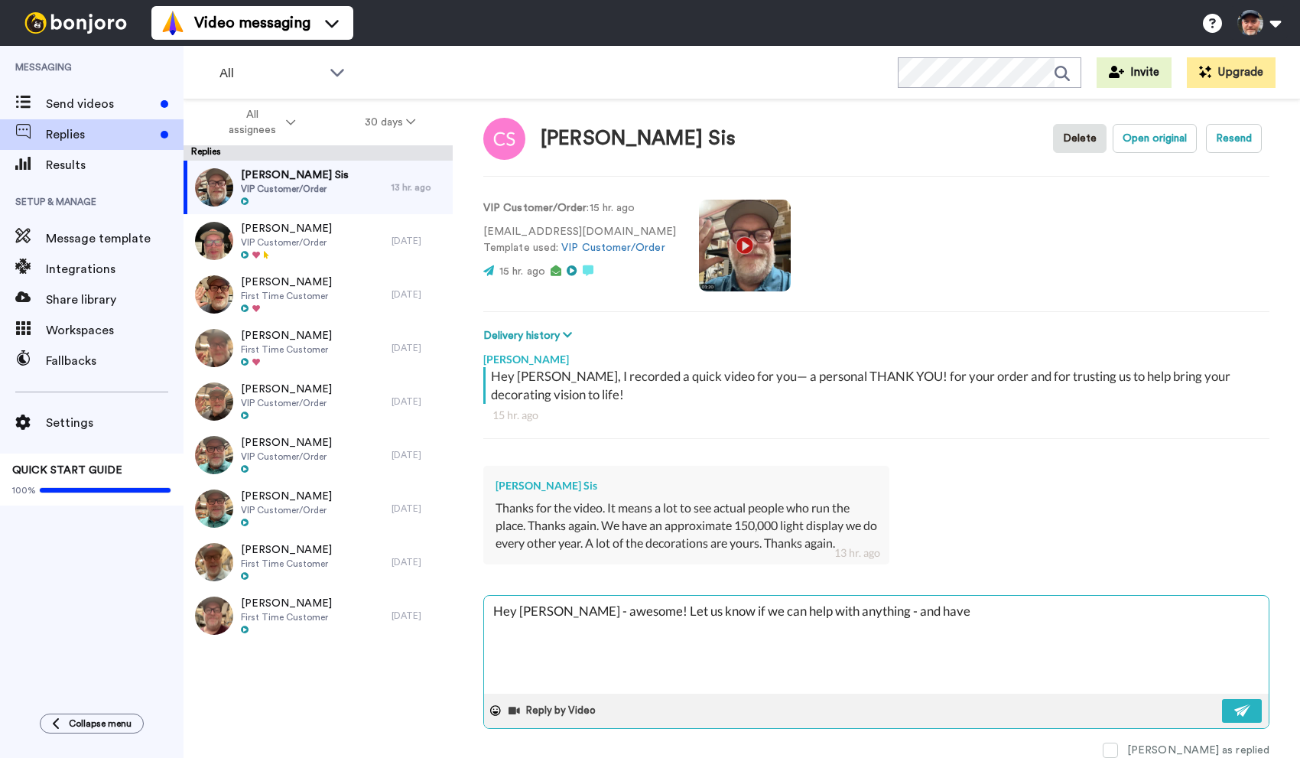
type textarea "Hey Cori - awesome! Let us know if we can help with anything - and have"
type textarea "x"
type textarea "Hey Cori - awesome! Let us know if we can help with anything - and have a"
type textarea "x"
type textarea "Hey Cori - awesome! Let us know if we can help with anything - and have a"
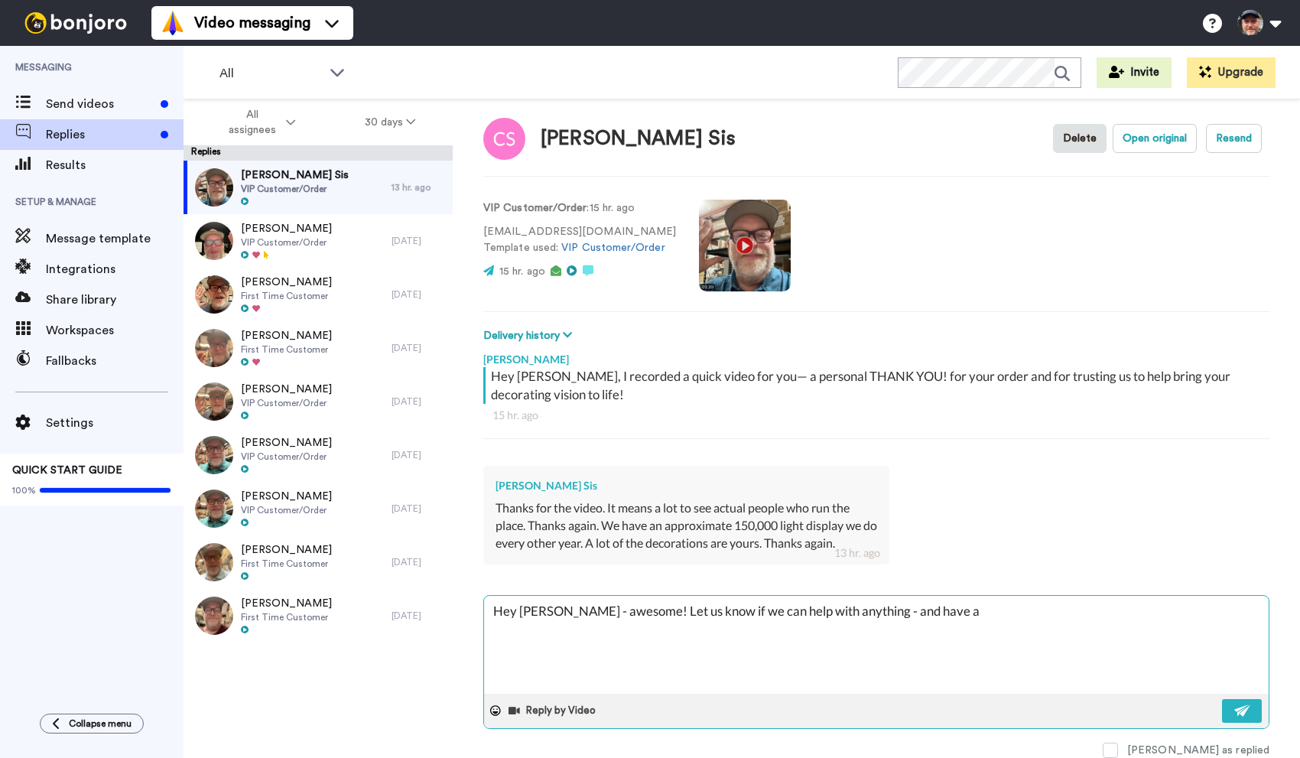
type textarea "x"
type textarea "Hey Cori - awesome! Let us know if we can help with anything - and have a g"
type textarea "x"
type textarea "Hey Cori - awesome! Let us know if we can help with anything - and have a gr"
type textarea "x"
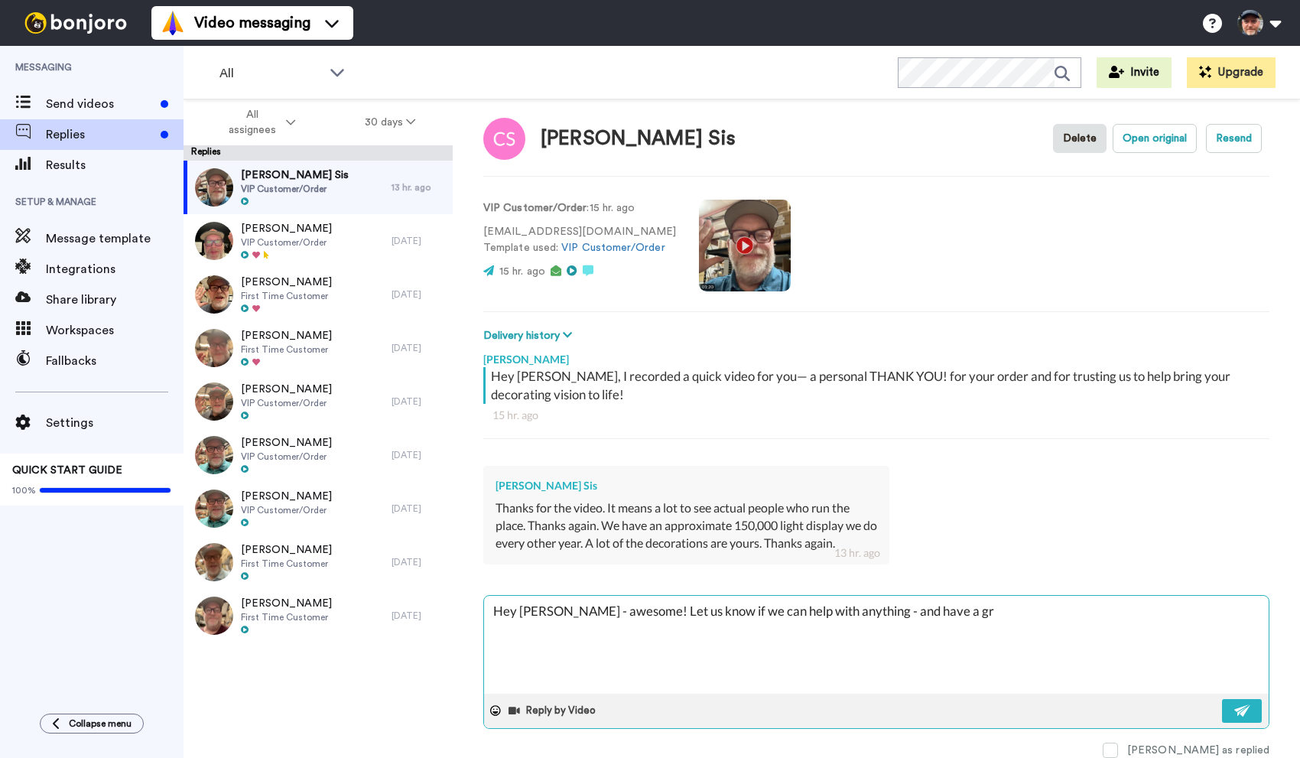
type textarea "Hey Cori - awesome! Let us know if we can help with anything - and have a gre"
type textarea "x"
type textarea "Hey Cori - awesome! Let us know if we can help with anything - and have a grea"
type textarea "x"
type textarea "Hey Cori - awesome! Let us know if we can help with anything - and have a great"
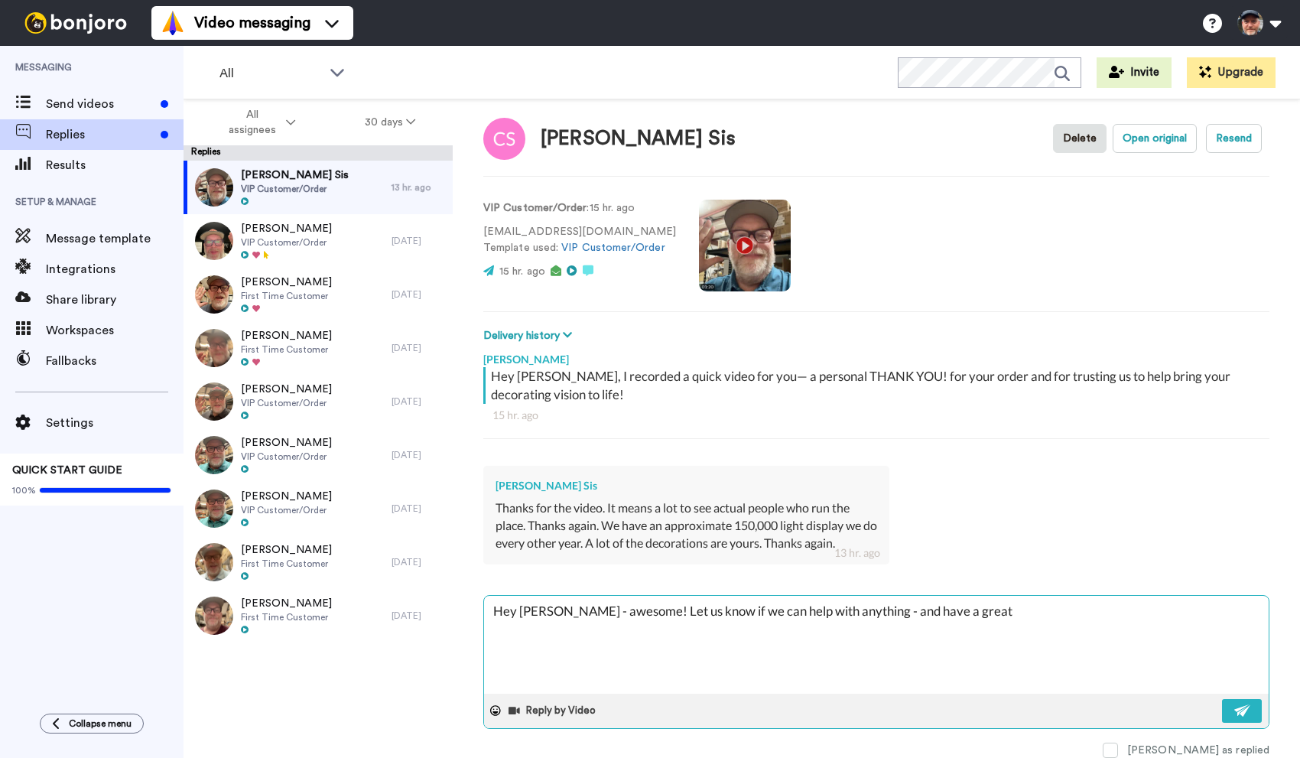
type textarea "x"
type textarea "Hey Cori - awesome! Let us know if we can help with anything - and have a great"
type textarea "x"
type textarea "Hey Cori - awesome! Let us know if we can help with anything - and have a great…"
type textarea "x"
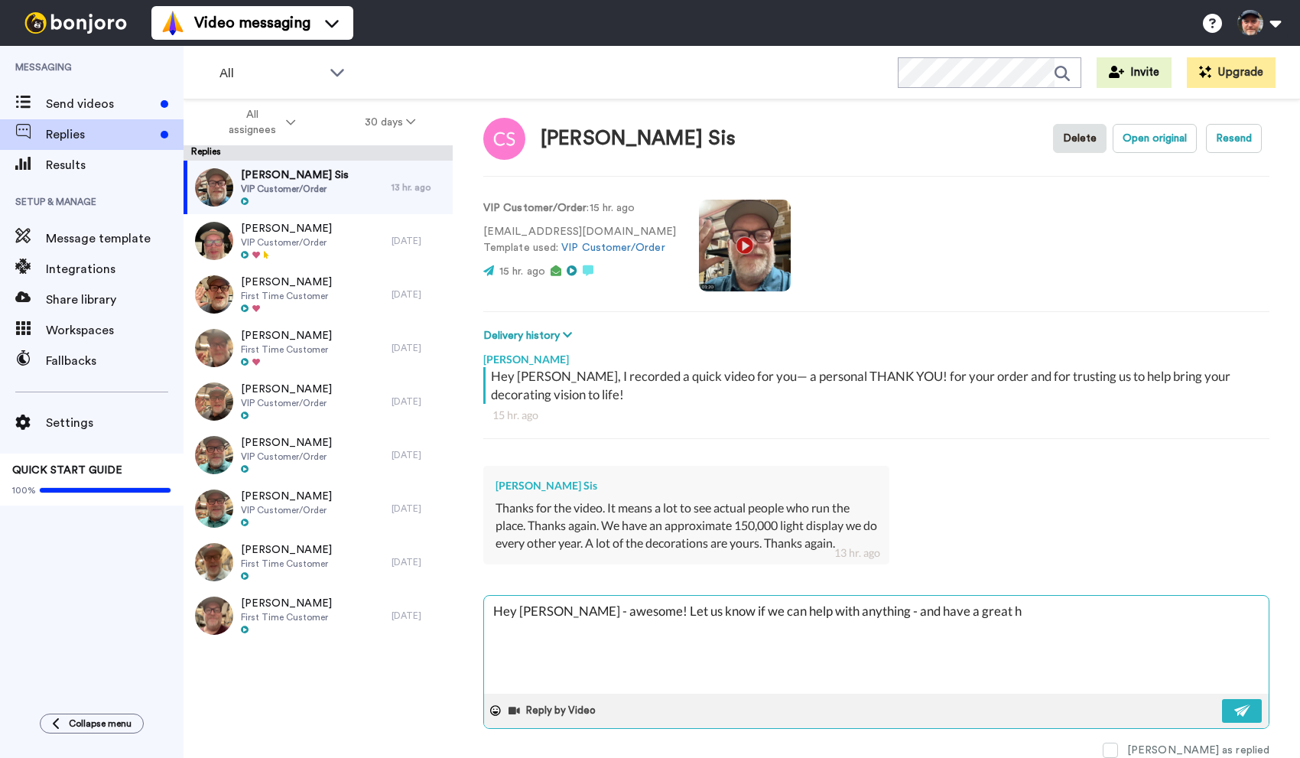
type textarea "Hey Cori - awesome! Let us know if we can help with anything - and have a great…"
type textarea "x"
type textarea "Hey Cori - awesome! Let us know if we can help with anything - and have a great…"
type textarea "x"
type textarea "Hey Cori - awesome! Let us know if we can help with anything - and have a great…"
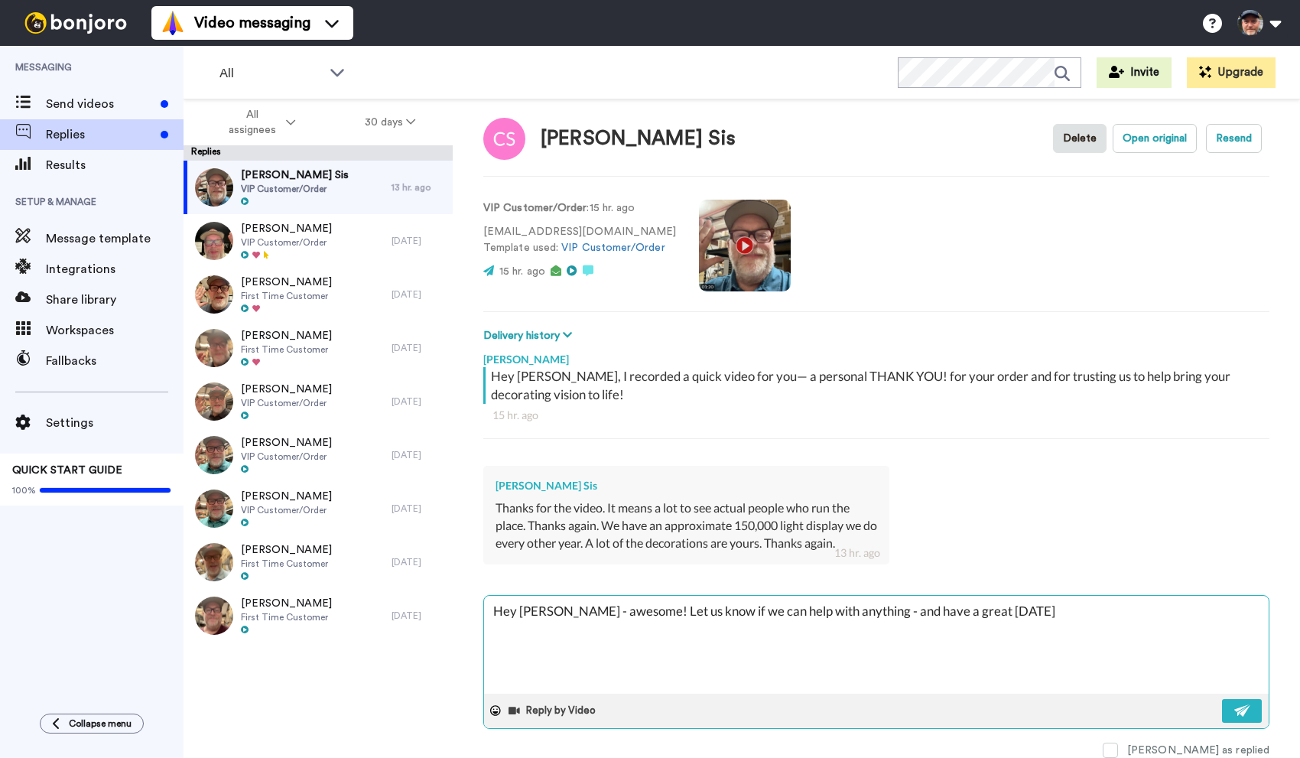
type textarea "x"
type textarea "Hey Cori - awesome! Let us know if we can help with anything - and have a great…"
type textarea "x"
type textarea "Hey Cori - awesome! Let us know if we can help with anything - and have a great…"
type textarea "x"
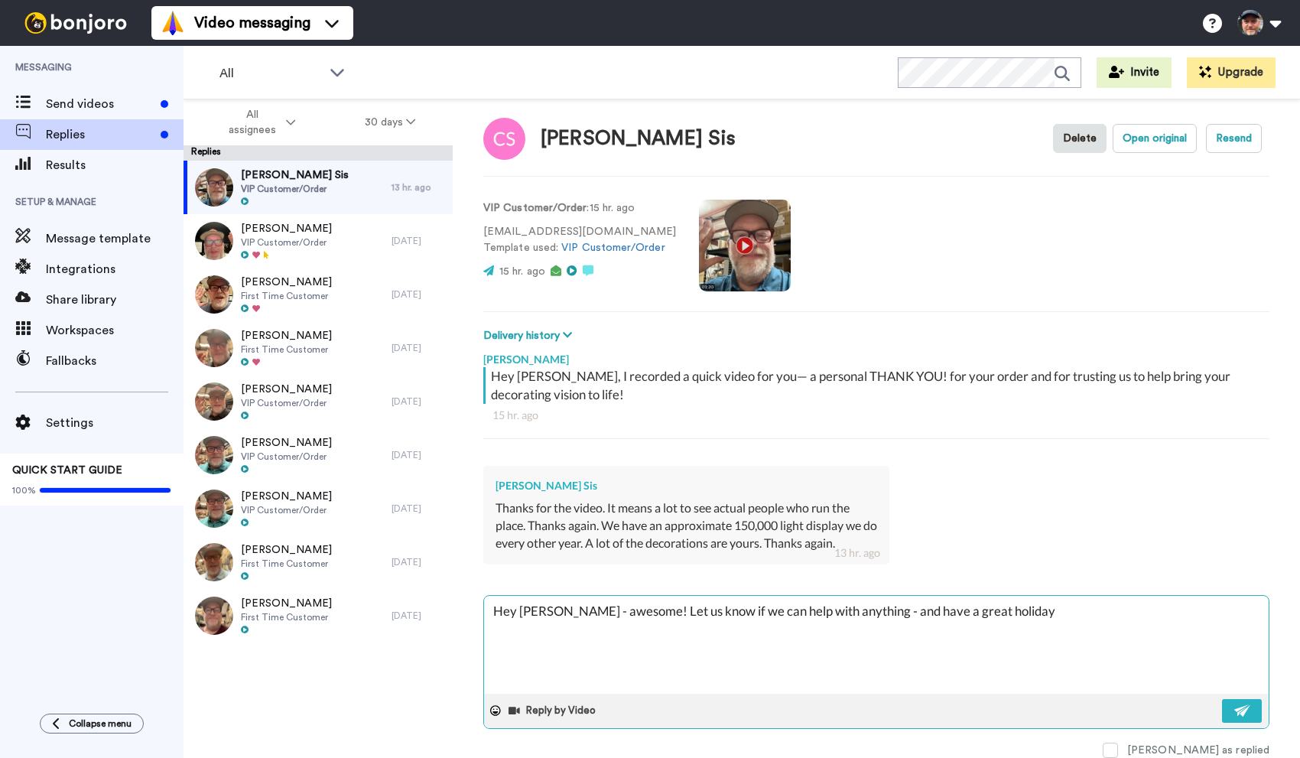
type textarea "Hey Cori - awesome! Let us know if we can help with anything - and have a great…"
type textarea "x"
type textarea "Hey Cori - awesome! Let us know if we can help with anything - and have a great…"
type textarea "x"
type textarea "Hey Cori - awesome! Let us know if we can help with anything - and have a great…"
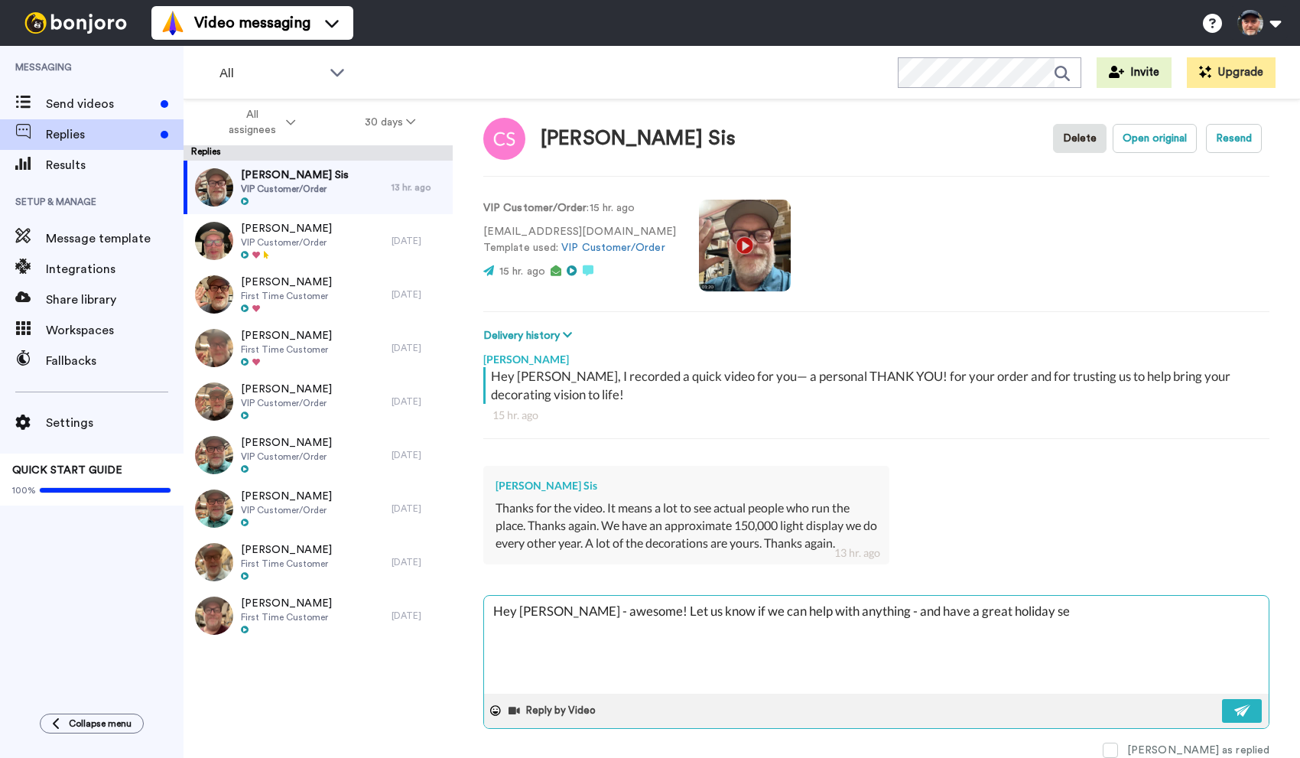
type textarea "x"
type textarea "Hey Cori - awesome! Let us know if we can help with anything - and have a great…"
type textarea "x"
type textarea "Hey Cori - awesome! Let us know if we can help with anything - and have a great…"
type textarea "x"
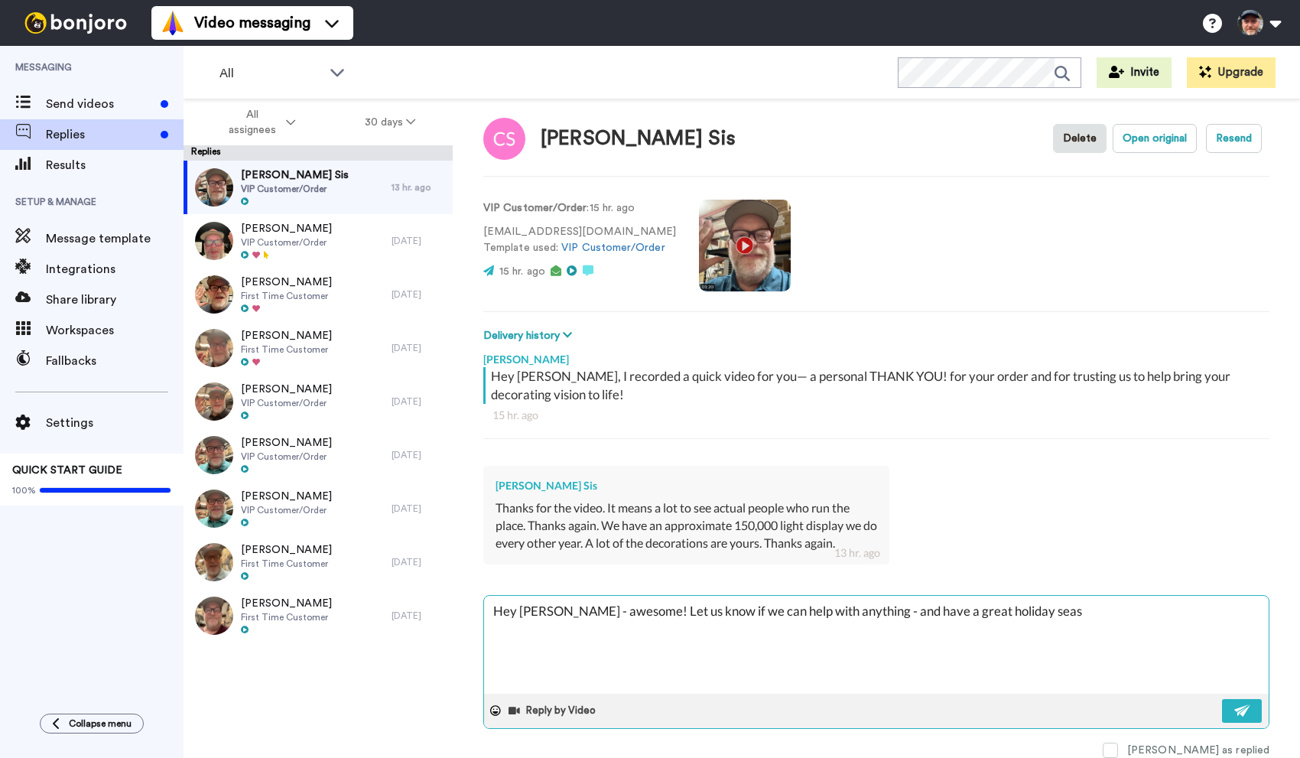
type textarea "Hey Cori - awesome! Let us know if we can help with anything - and have a great…"
type textarea "x"
type textarea "Hey Cori - awesome! Let us know if we can help with anything - and have a great…"
type textarea "x"
type textarea "Hey Cori - awesome! Let us know if we can help with anything - and have a great…"
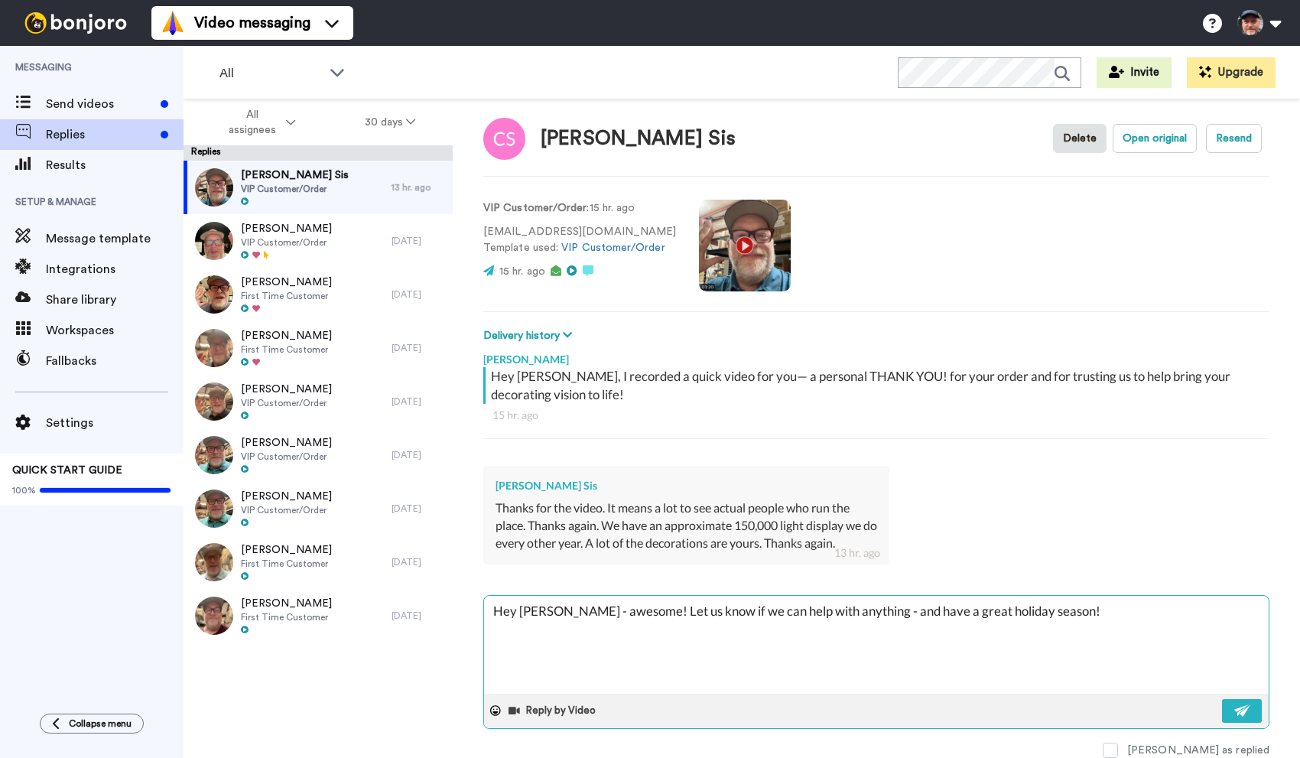
type textarea "x"
type textarea "Hey Cori - awesome! Let us know if we can help with anything - and have a great…"
type textarea "x"
type textarea "Hey Cori - awesome! Let us know if we can help with anything - and have a great…"
type textarea "x"
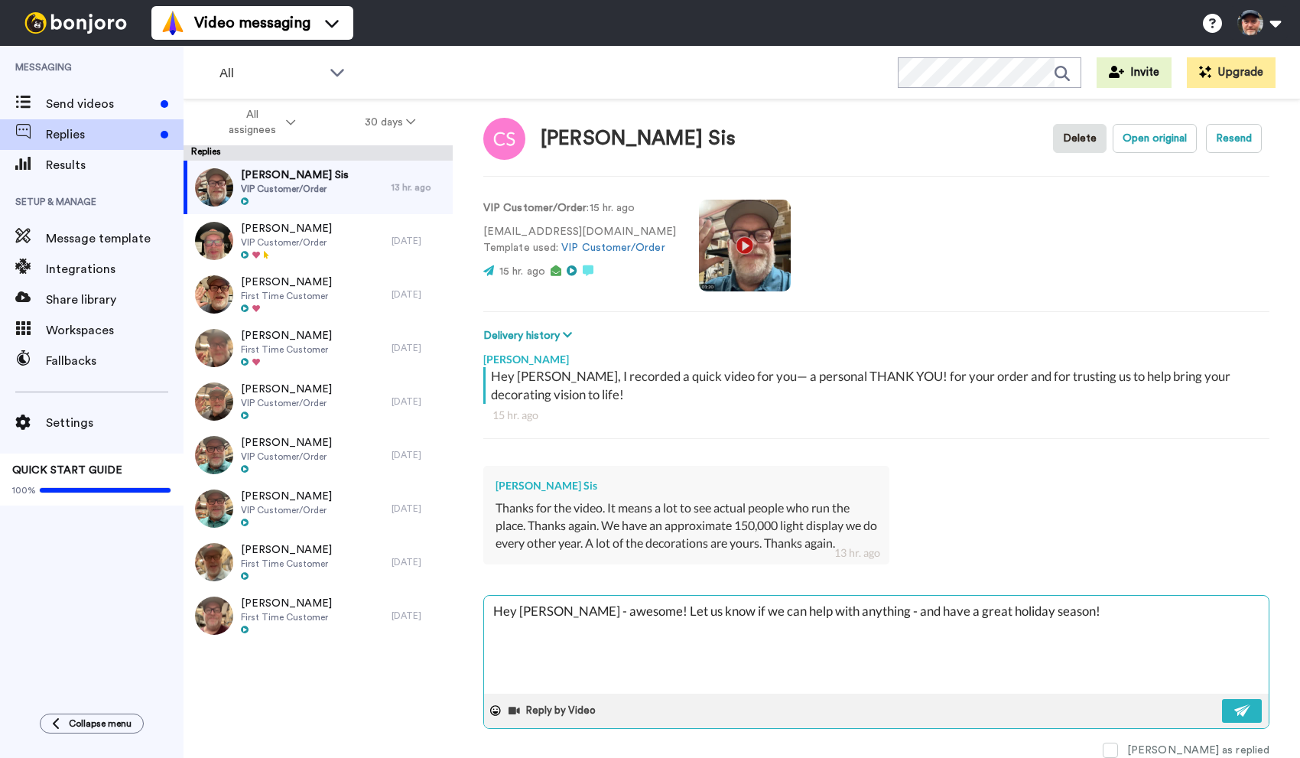
type textarea "Hey Cori - awesome! Let us know if we can help with anything - and have a great…"
type textarea "x"
type textarea "Hey Cori - awesome! Let us know if we can help with anything - and have a great…"
type textarea "x"
type textarea "Hey Cori - awesome! Let us know if we can help with anything - and have a great…"
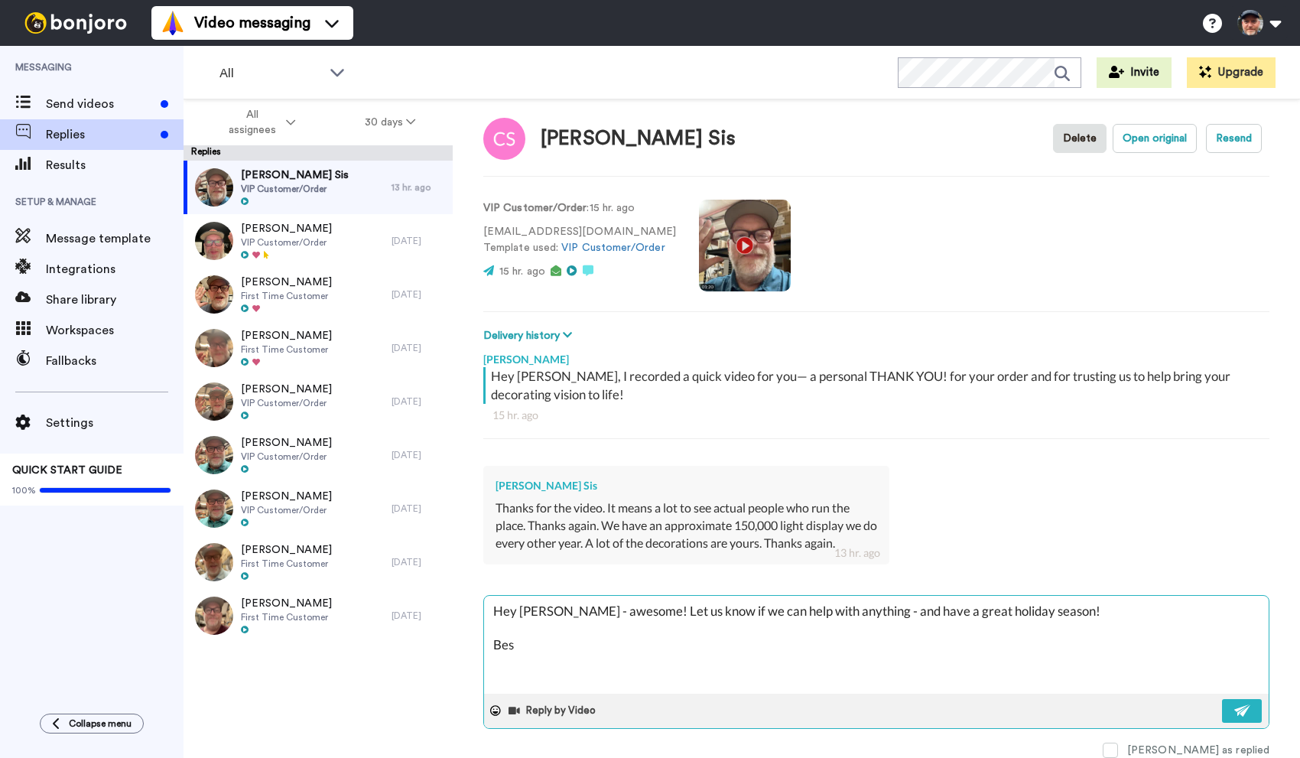
type textarea "x"
type textarea "Hey Cori - awesome! Let us know if we can help with anything - and have a great…"
type textarea "x"
type textarea "Hey Cori - awesome! Let us know if we can help with anything - and have a great…"
type textarea "x"
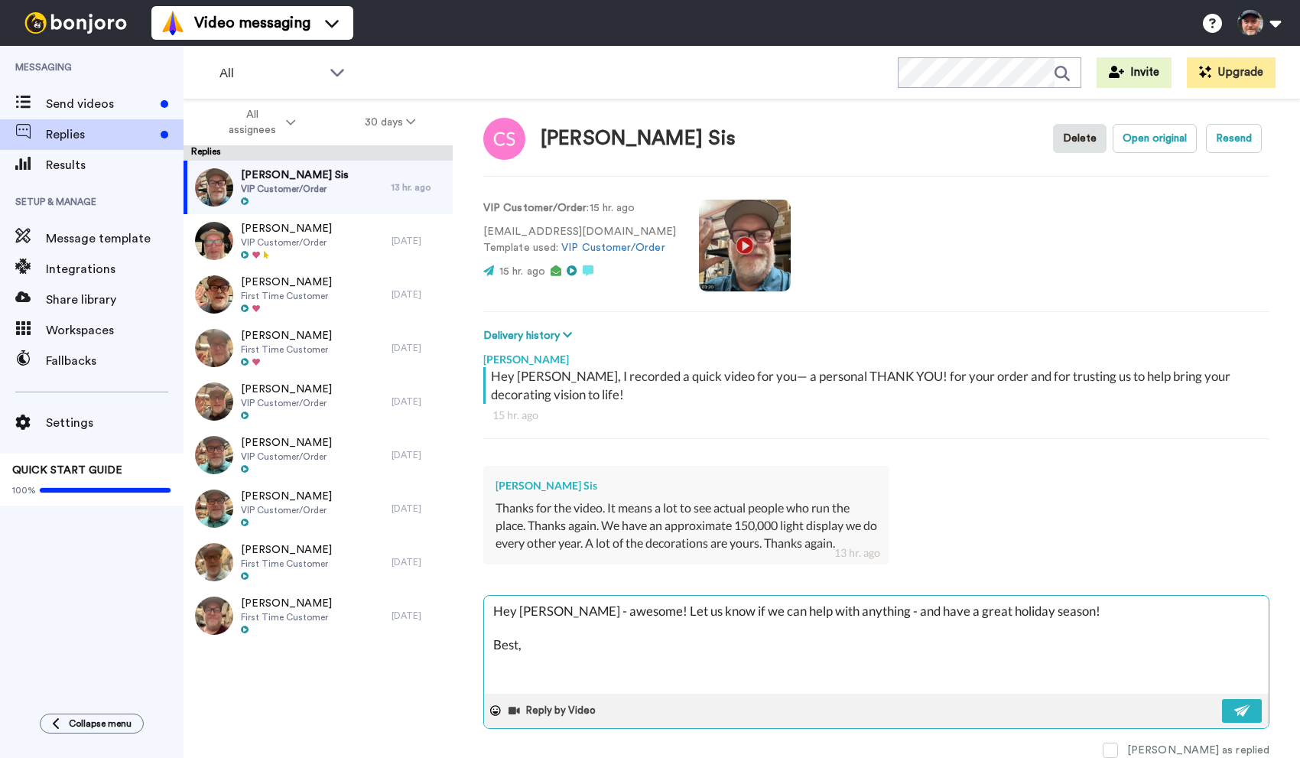
type textarea "Hey Cori - awesome! Let us know if we can help with anything - and have a great…"
click at [1118, 745] on span at bounding box center [1110, 750] width 15 height 15
click at [1237, 710] on img at bounding box center [1242, 710] width 17 height 12
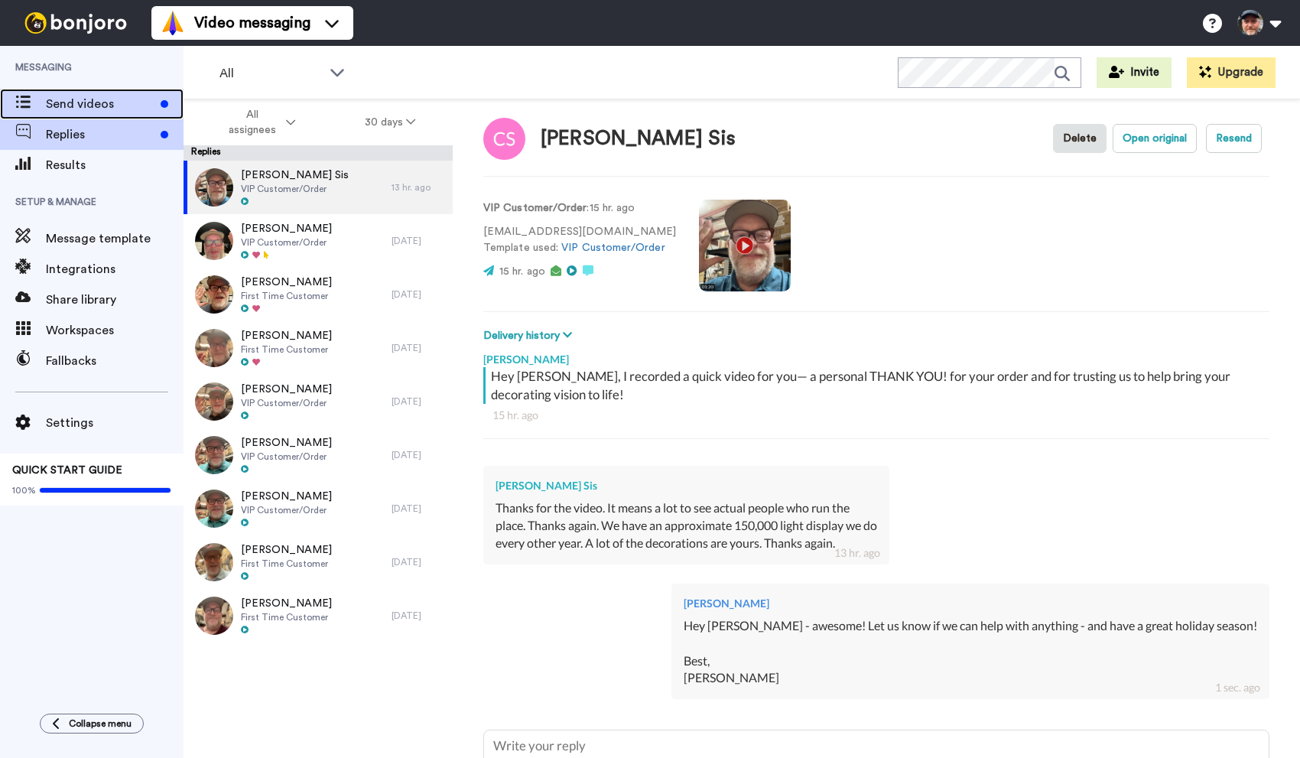
click at [94, 109] on span "Send videos" at bounding box center [100, 104] width 109 height 18
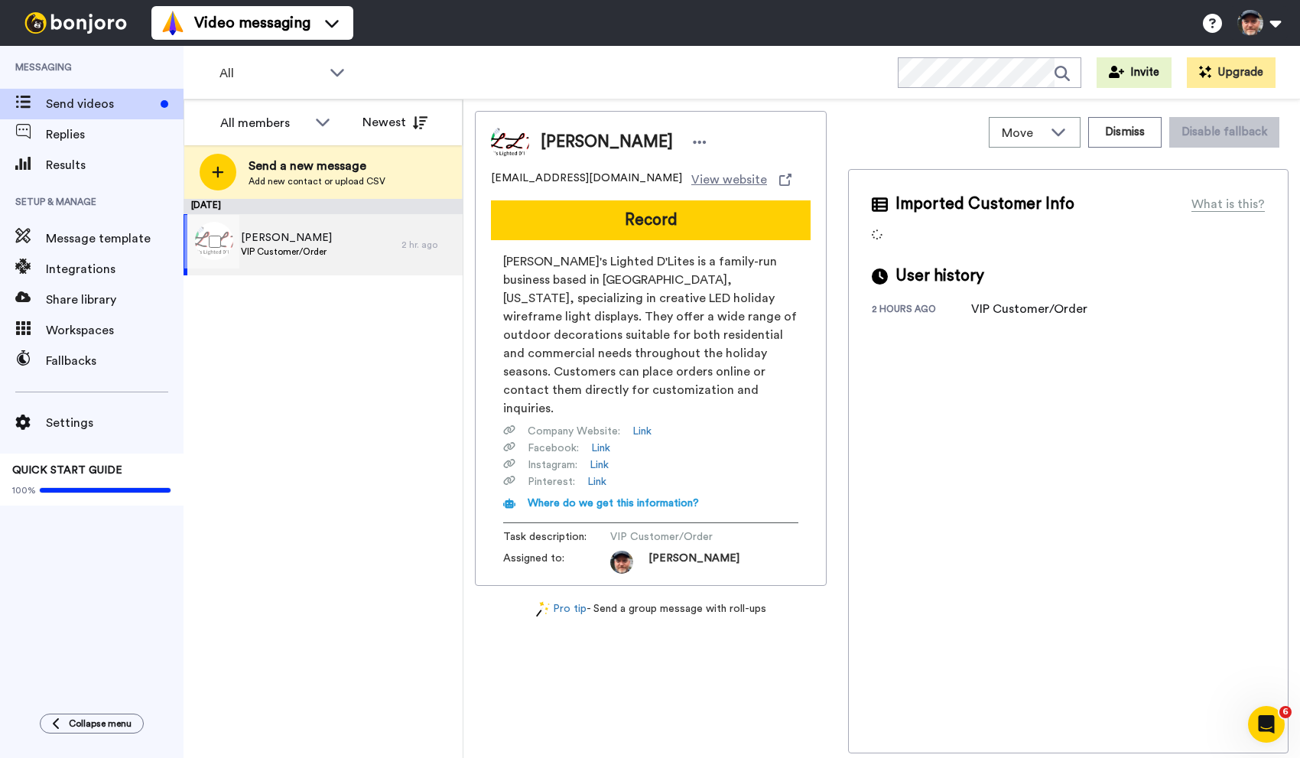
click at [328, 235] on div "Lori Gowens VIP Customer/Order" at bounding box center [293, 244] width 218 height 61
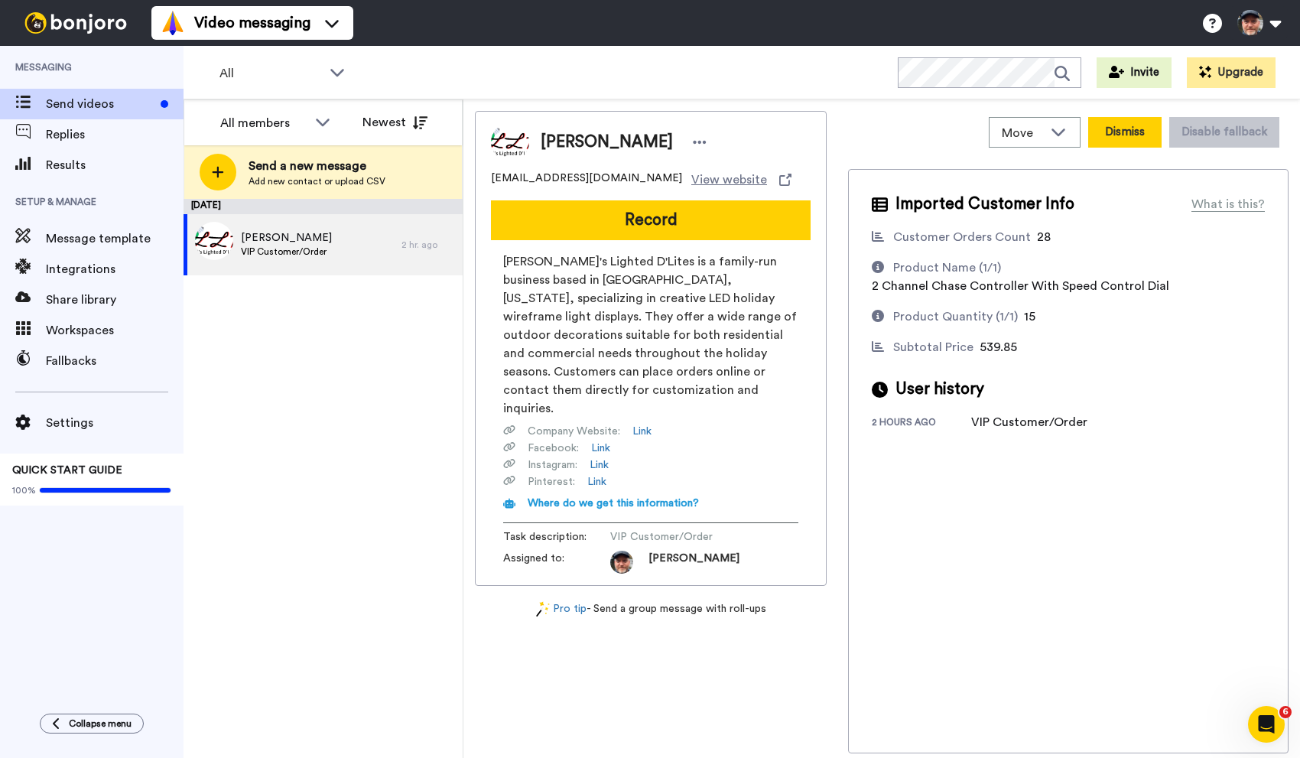
click at [1136, 141] on button "Dismiss" at bounding box center [1124, 132] width 73 height 31
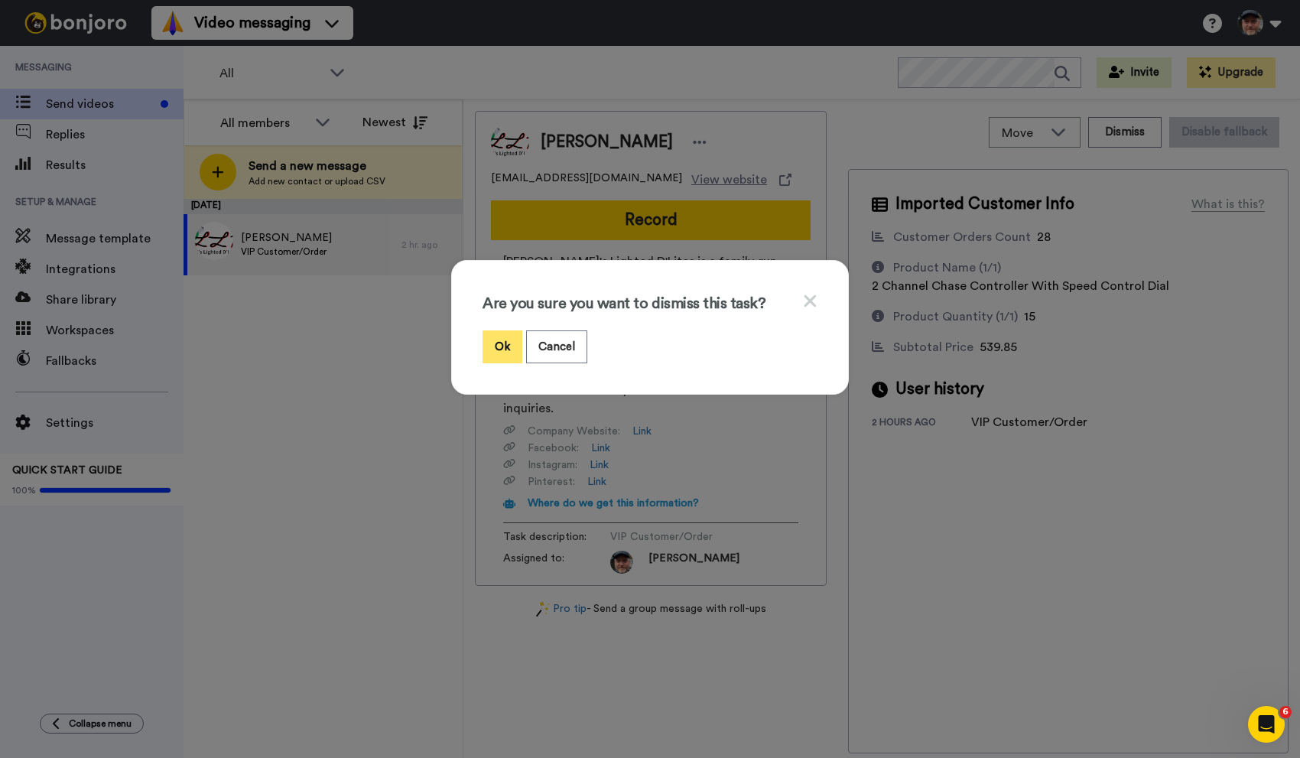
click at [500, 344] on button "Ok" at bounding box center [503, 346] width 40 height 33
